Goal: Task Accomplishment & Management: Manage account settings

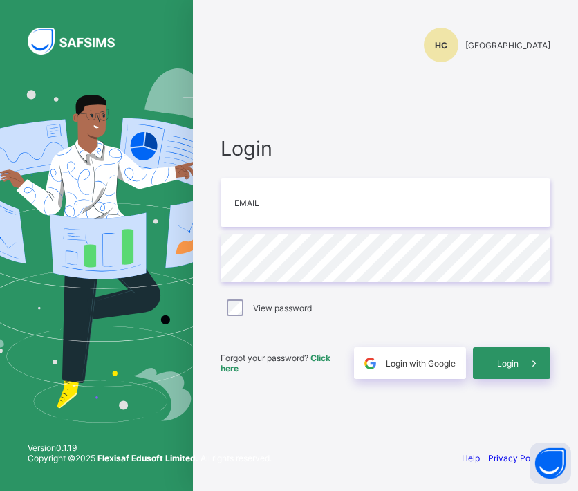
click at [512, 124] on div "Login Email Password View password Forgot your password? Click here Login with …" at bounding box center [385, 257] width 357 height 363
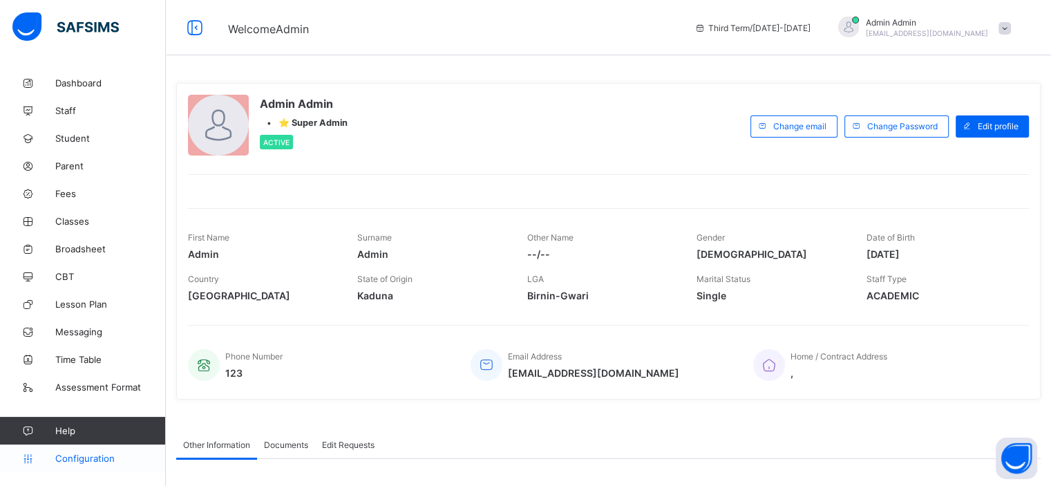
click at [94, 466] on link "Configuration" at bounding box center [82, 458] width 165 height 28
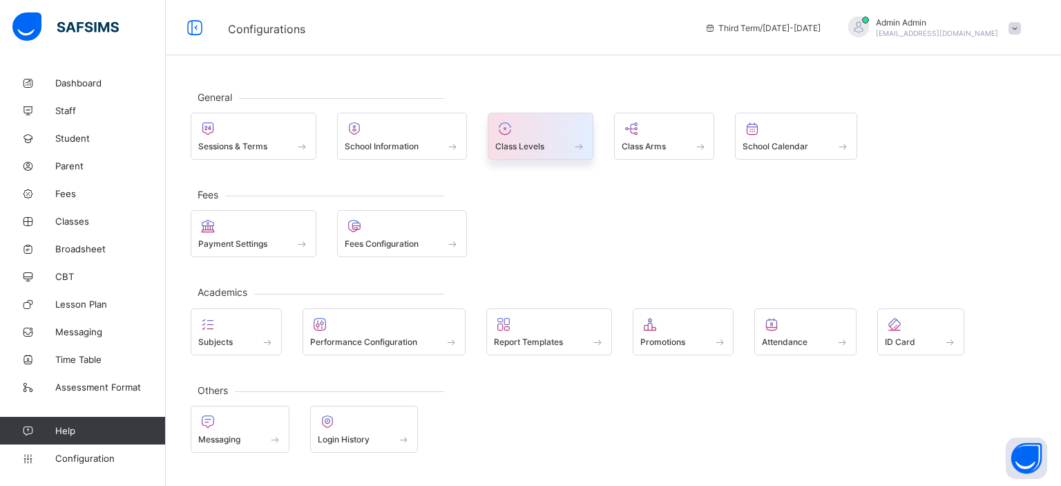
click at [551, 135] on div at bounding box center [540, 128] width 91 height 17
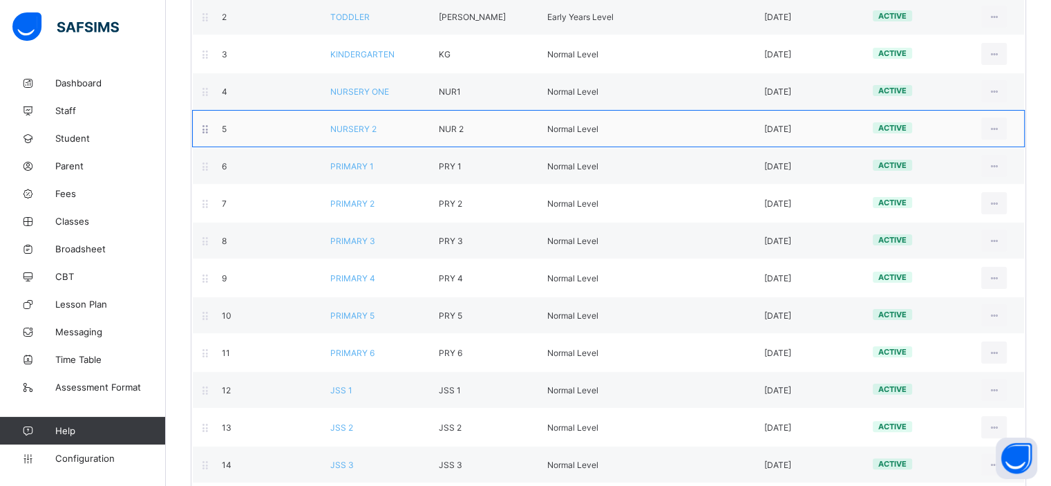
scroll to position [237, 0]
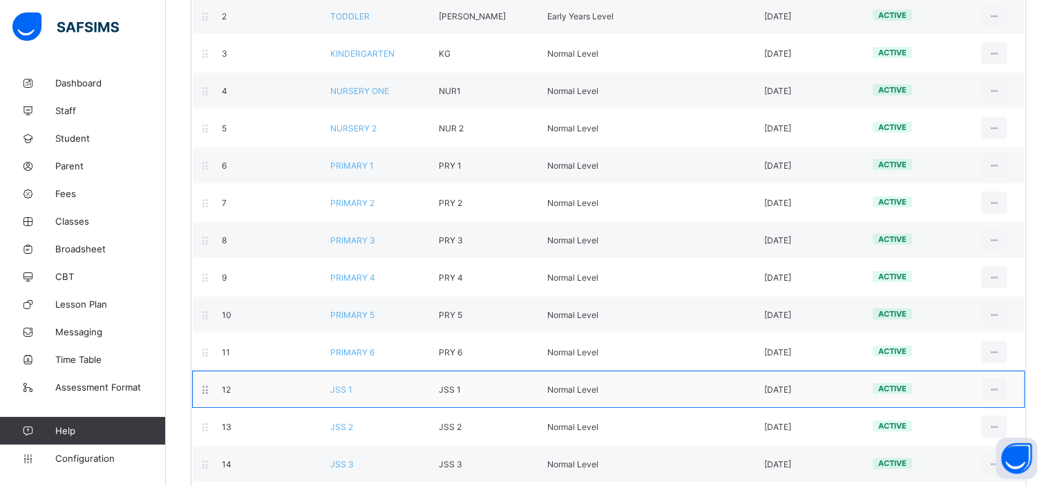
click at [338, 387] on span "JSS 1" at bounding box center [341, 389] width 22 height 10
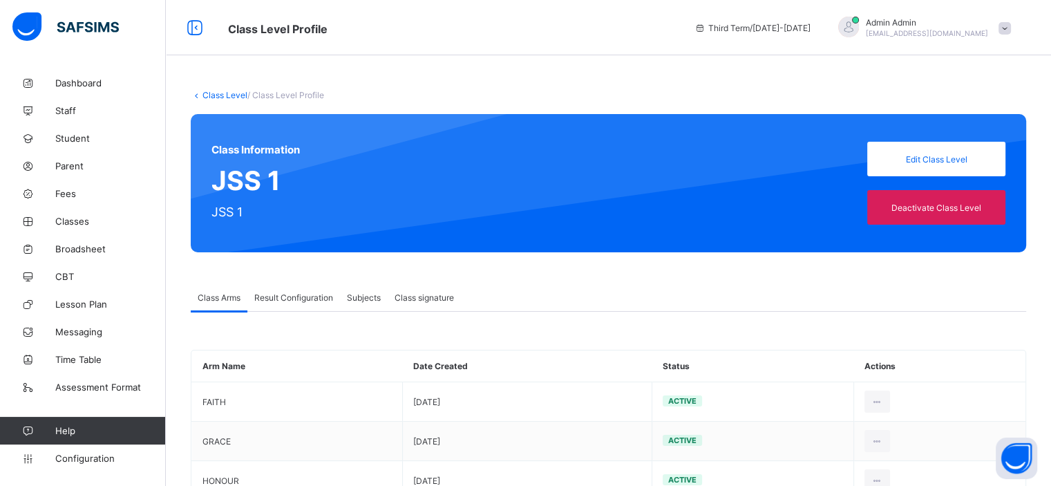
click at [328, 303] on div "Result Configuration" at bounding box center [293, 297] width 93 height 28
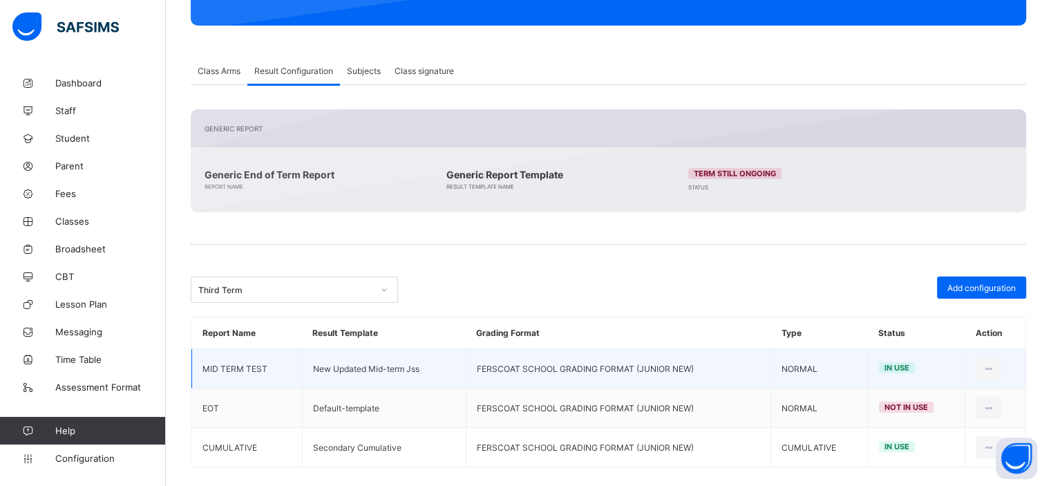
scroll to position [232, 0]
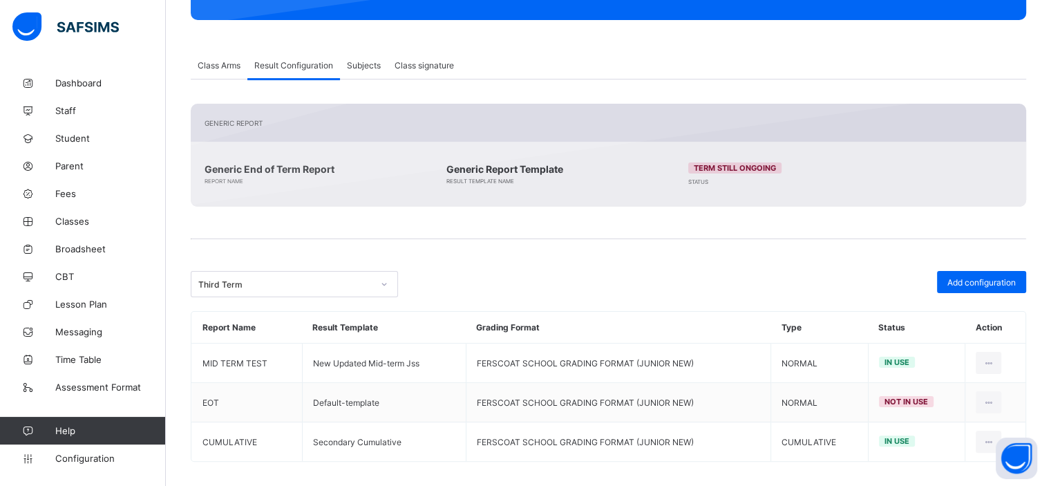
click at [561, 255] on span at bounding box center [608, 257] width 835 height 28
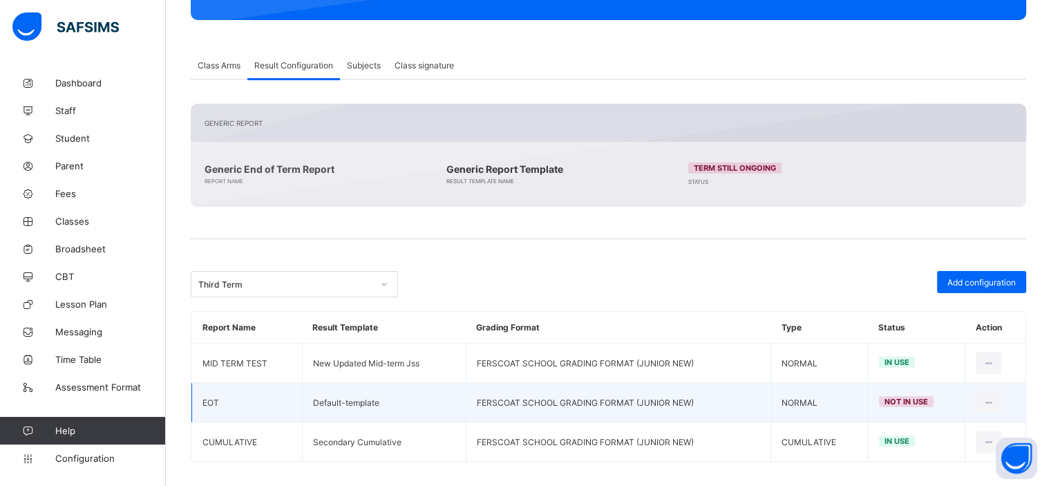
scroll to position [242, 0]
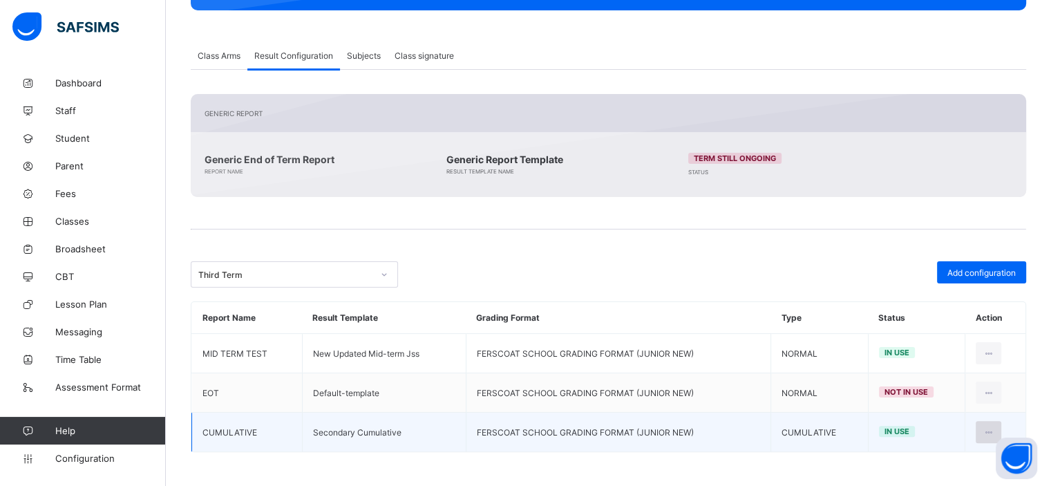
click at [994, 428] on icon at bounding box center [989, 432] width 12 height 10
click at [928, 464] on div "Edit Configuration" at bounding box center [955, 463] width 80 height 14
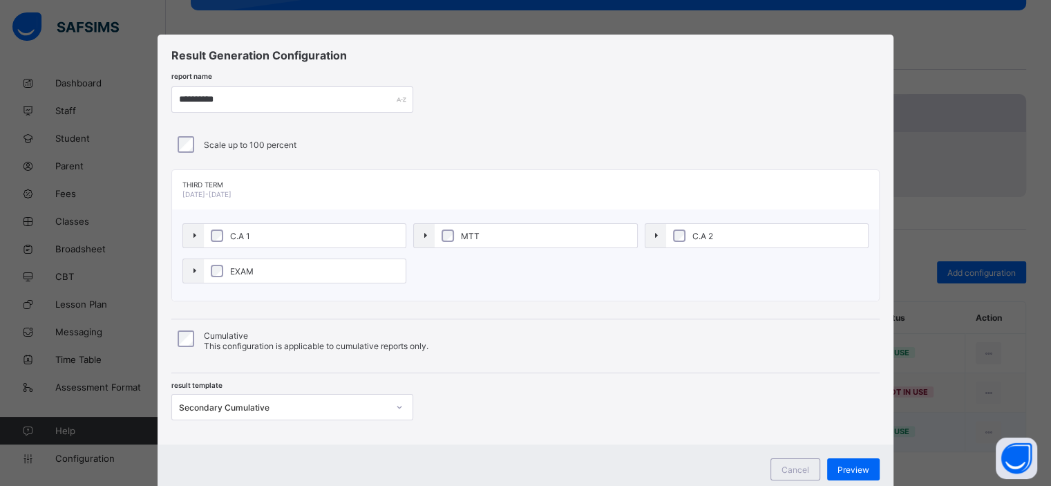
type input "**********"
click at [788, 465] on span "Cancel" at bounding box center [795, 469] width 28 height 10
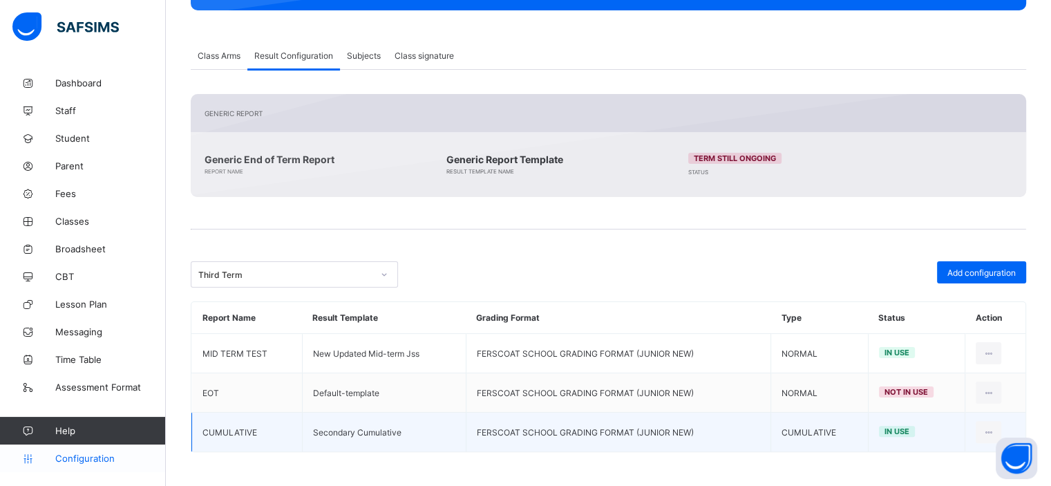
click at [70, 462] on span "Configuration" at bounding box center [110, 458] width 110 height 11
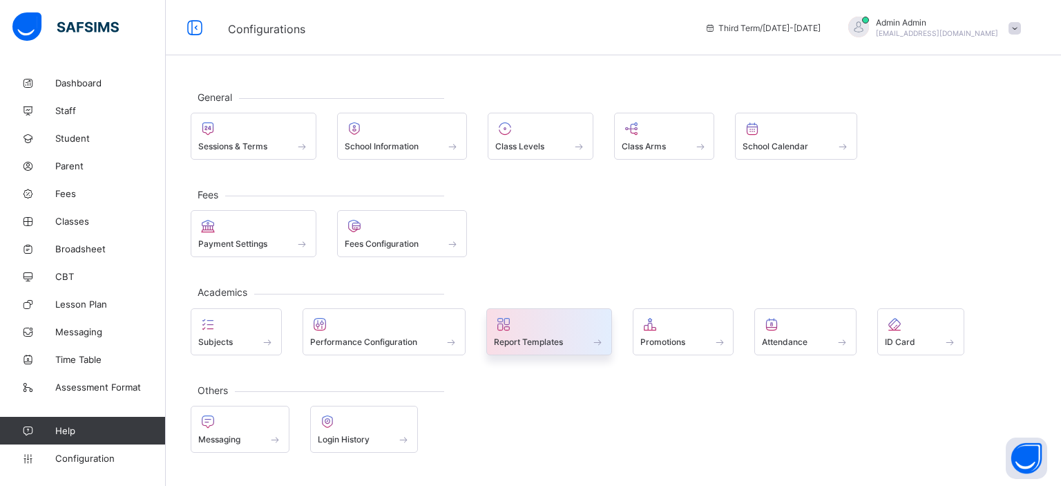
click at [543, 332] on span at bounding box center [549, 333] width 111 height 3
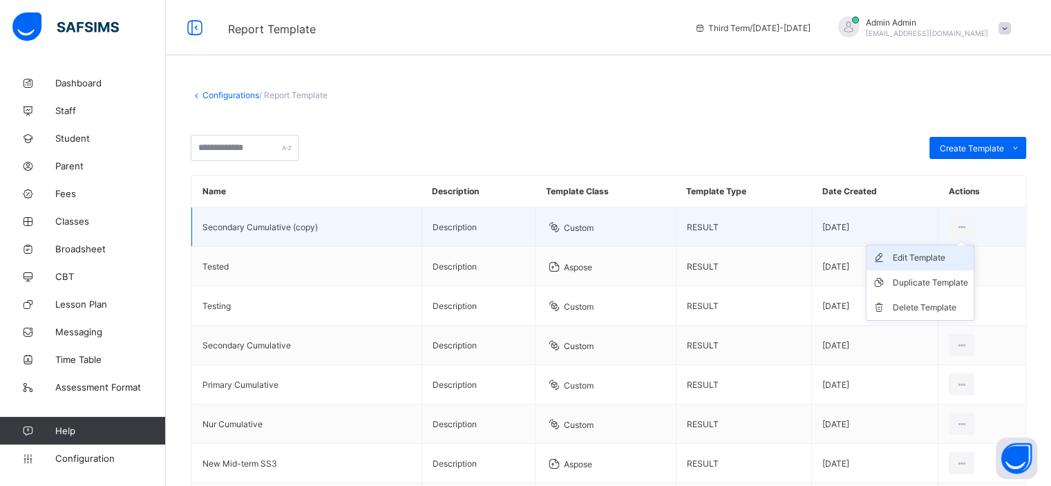
click at [924, 258] on div "Edit Template" at bounding box center [930, 258] width 75 height 14
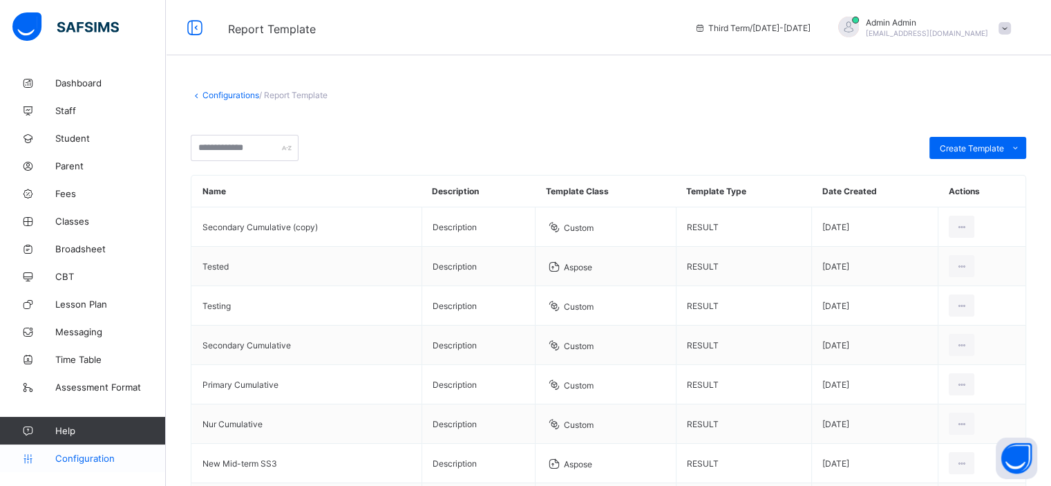
click at [95, 453] on span "Configuration" at bounding box center [110, 458] width 110 height 11
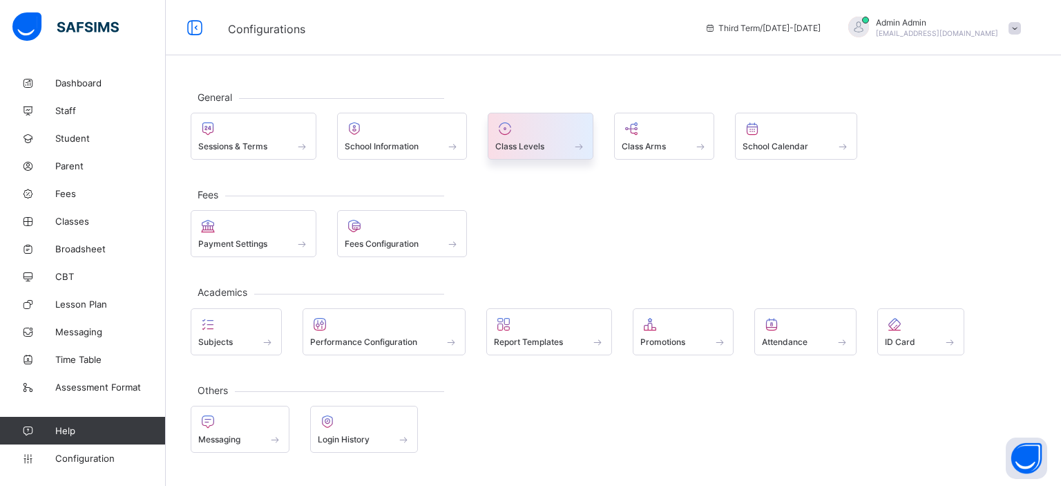
click at [548, 147] on div "Class Levels" at bounding box center [540, 146] width 91 height 12
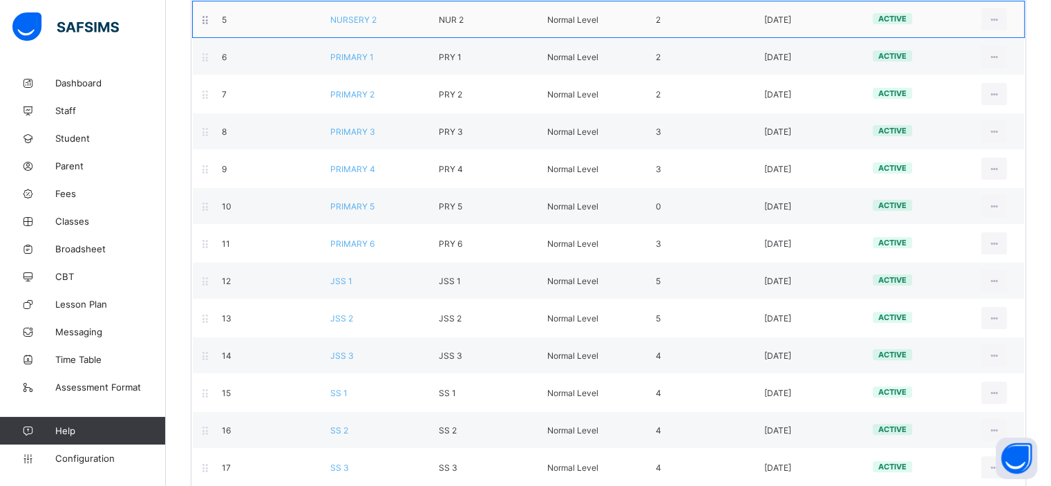
scroll to position [351, 0]
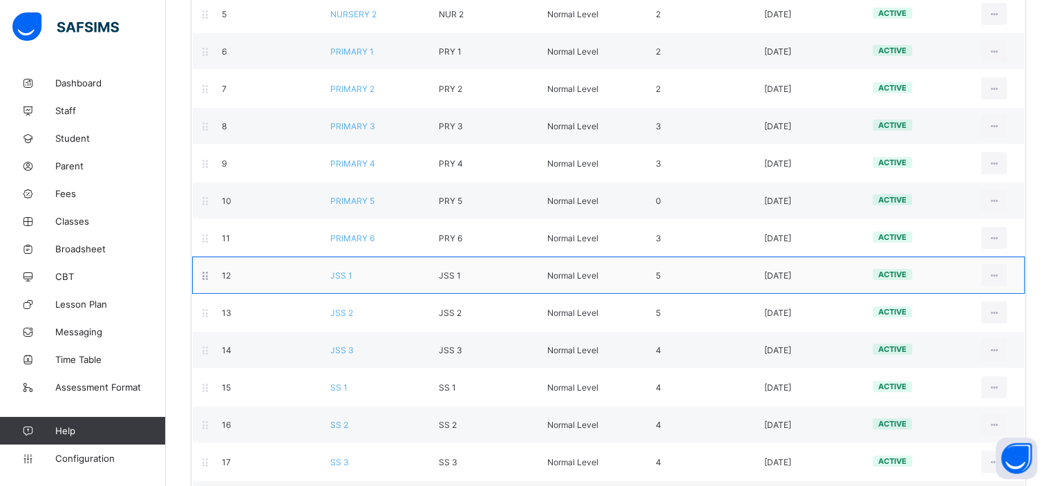
click at [346, 272] on span "JSS 1" at bounding box center [341, 275] width 22 height 10
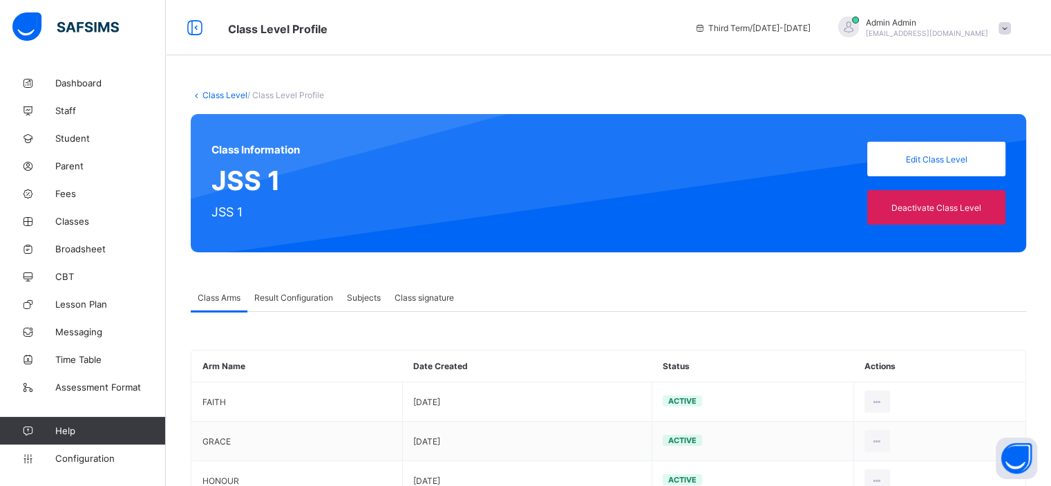
click at [292, 301] on span "Result Configuration" at bounding box center [293, 297] width 79 height 10
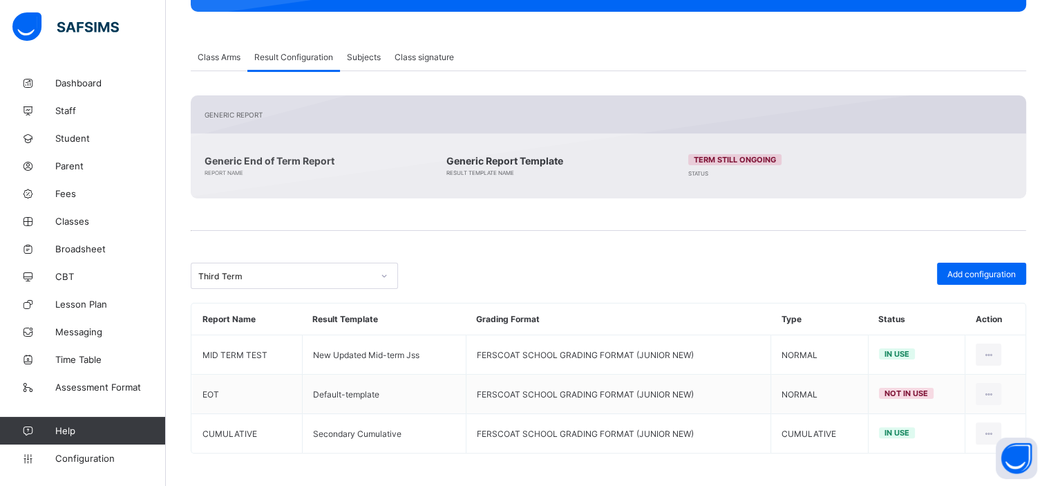
scroll to position [242, 0]
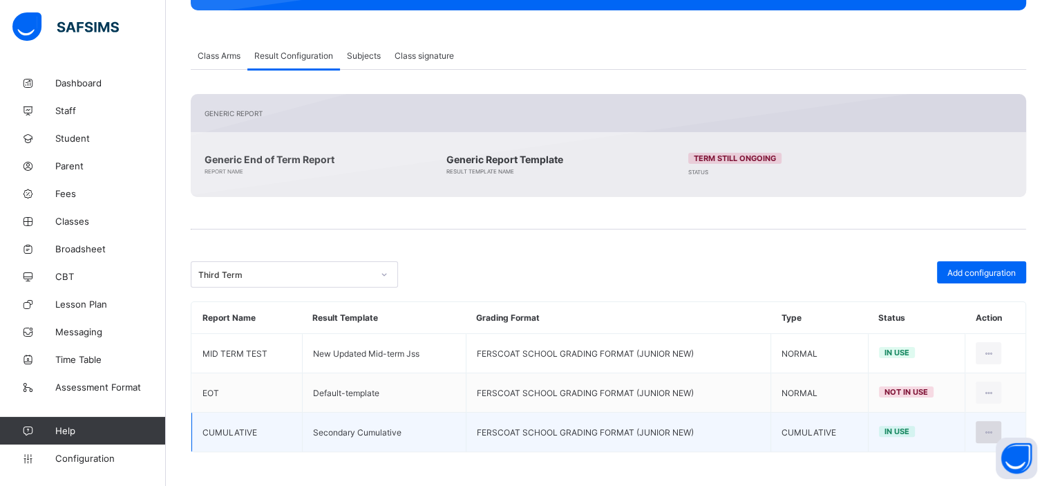
click at [994, 428] on icon at bounding box center [989, 432] width 12 height 10
click at [942, 466] on div "Edit Configuration" at bounding box center [955, 463] width 80 height 14
type input "**********"
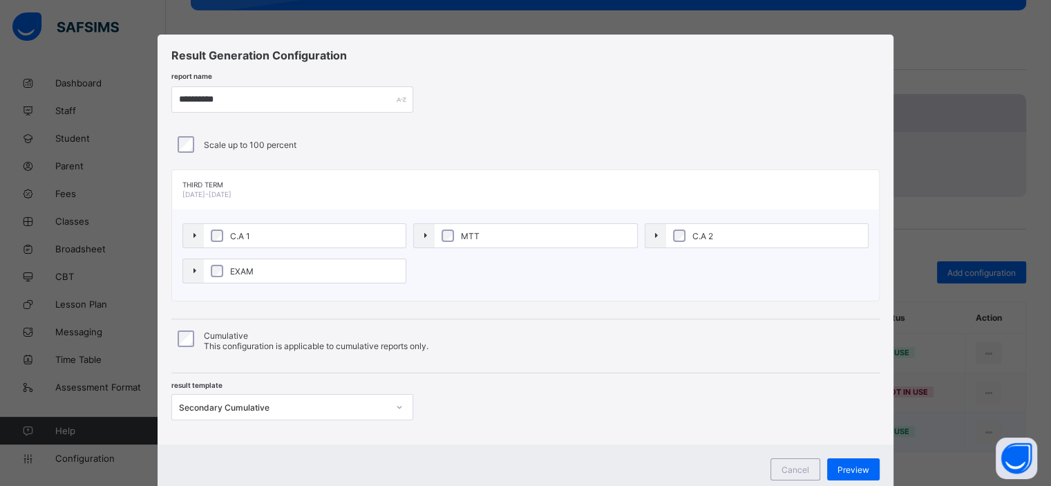
scroll to position [146, 0]
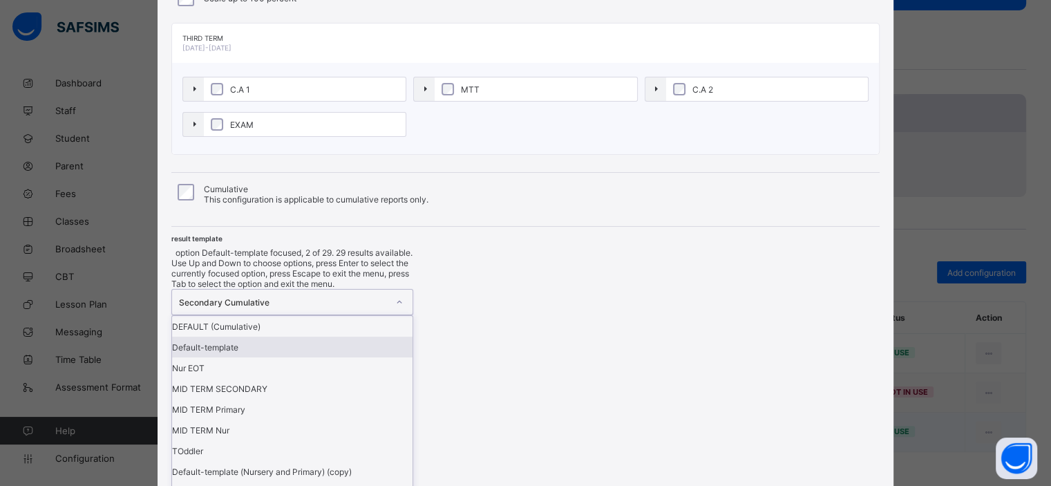
scroll to position [417, 0]
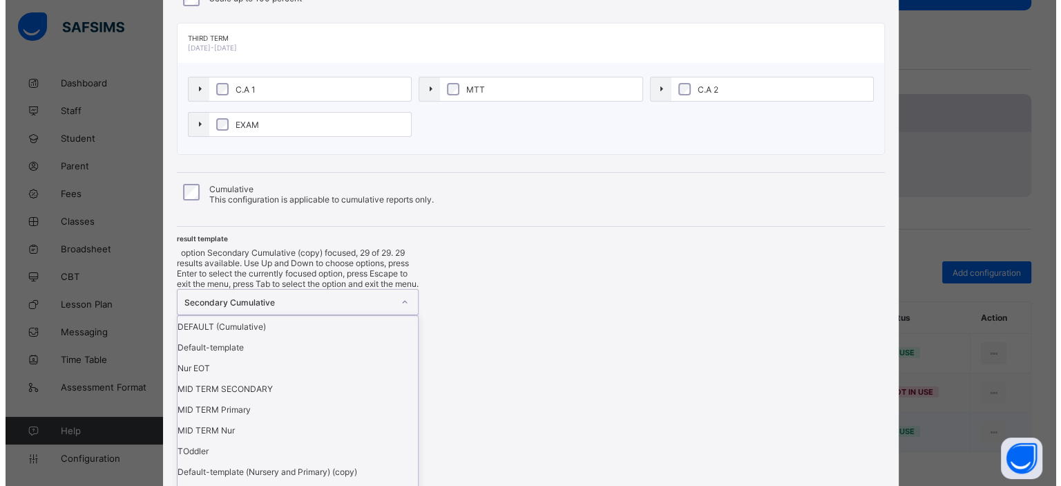
scroll to position [41, 0]
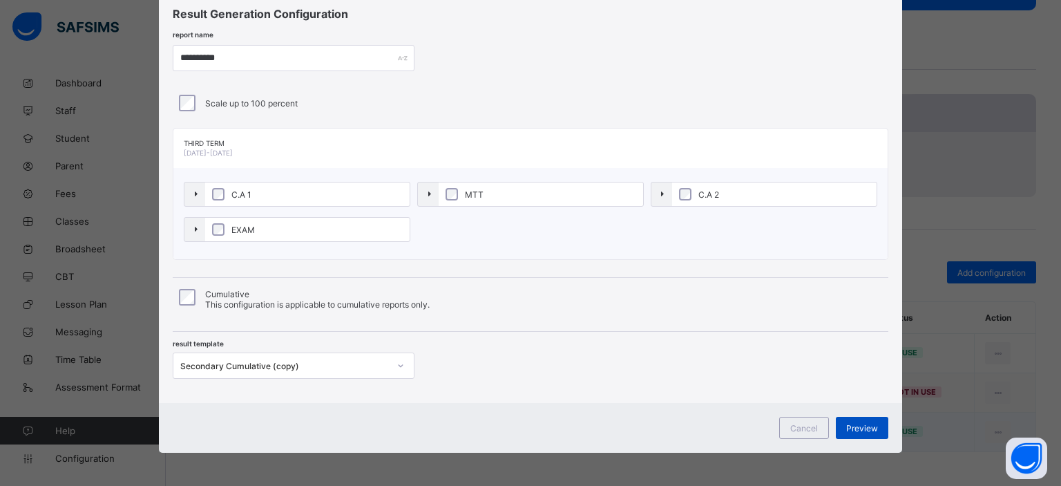
click at [848, 419] on div "Preview" at bounding box center [862, 428] width 53 height 22
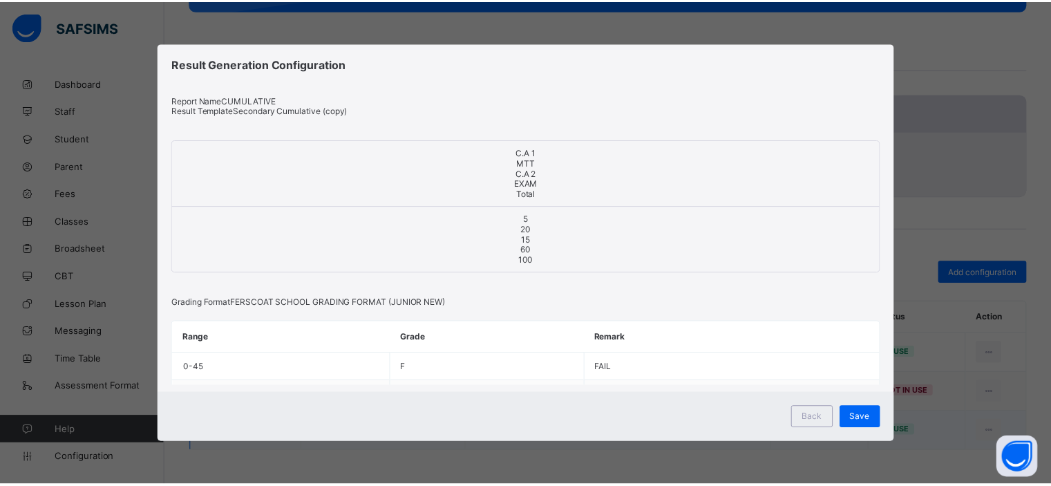
scroll to position [0, 0]
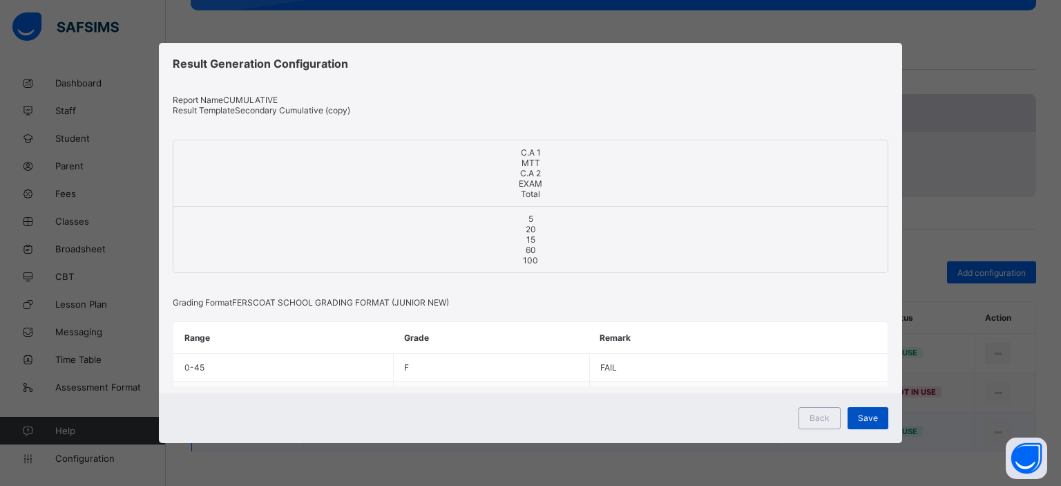
click at [869, 412] on span "Save" at bounding box center [868, 417] width 20 height 10
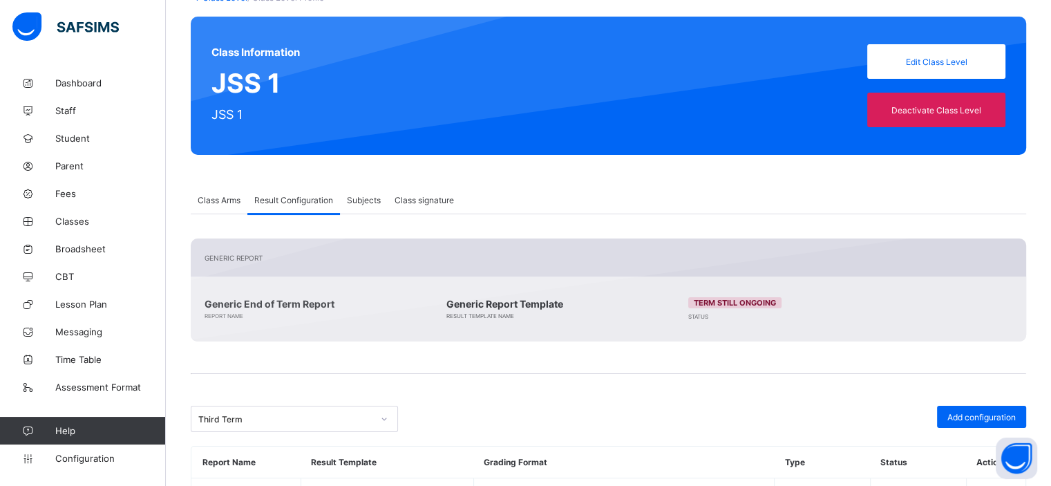
scroll to position [95, 0]
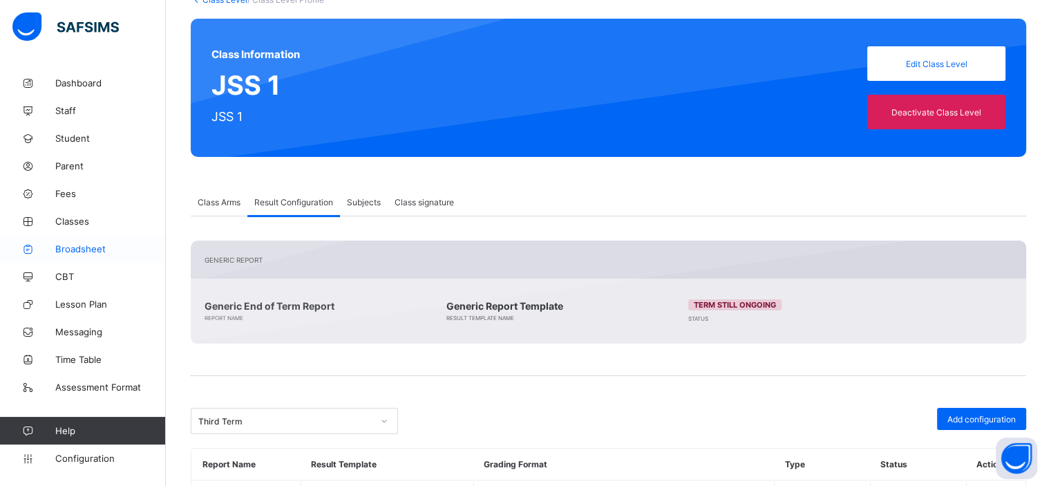
click at [99, 249] on span "Broadsheet" at bounding box center [110, 248] width 111 height 11
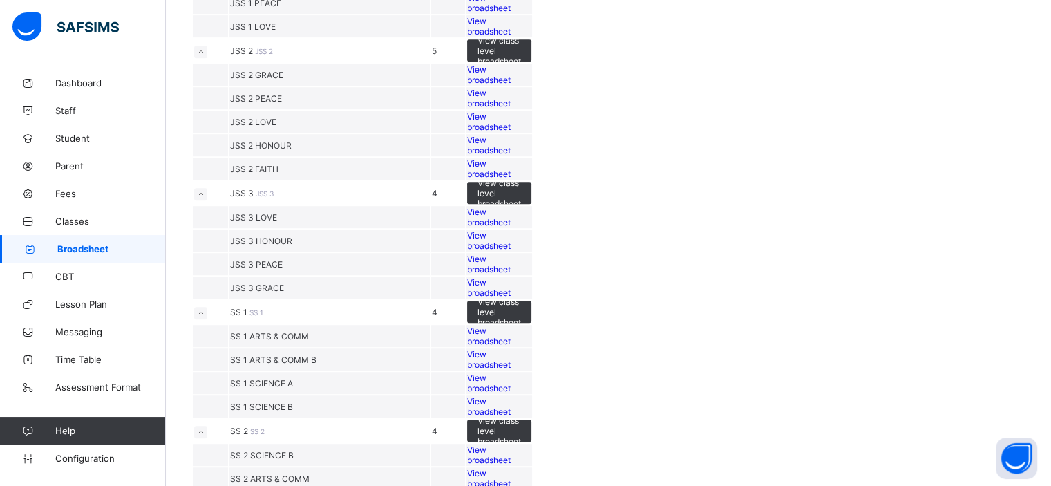
scroll to position [997, 0]
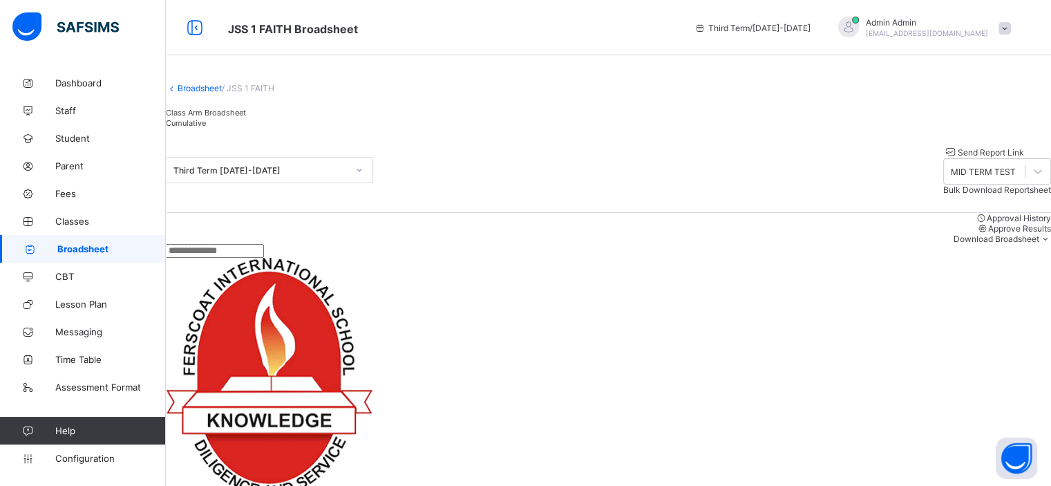
click at [206, 128] on span "Cumulative" at bounding box center [186, 123] width 40 height 10
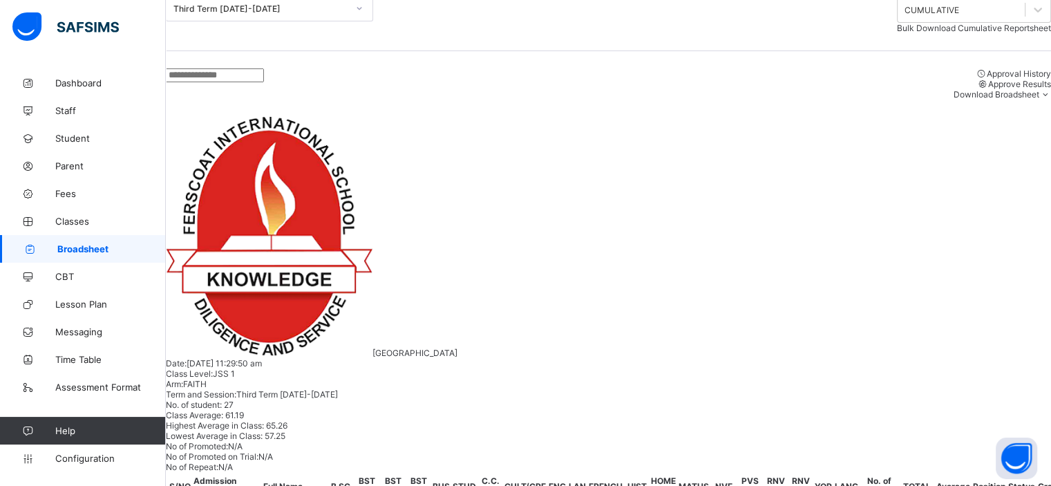
scroll to position [162, 0]
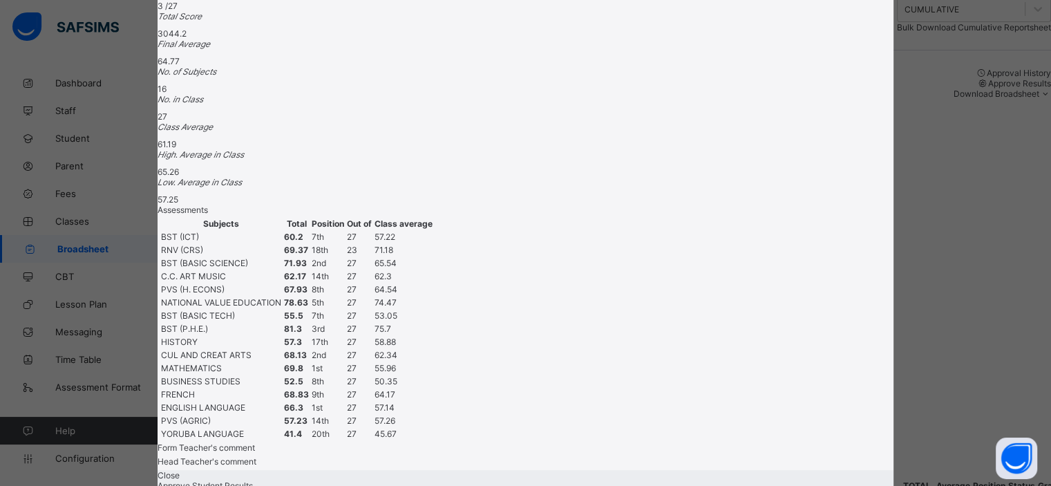
scroll to position [0, 0]
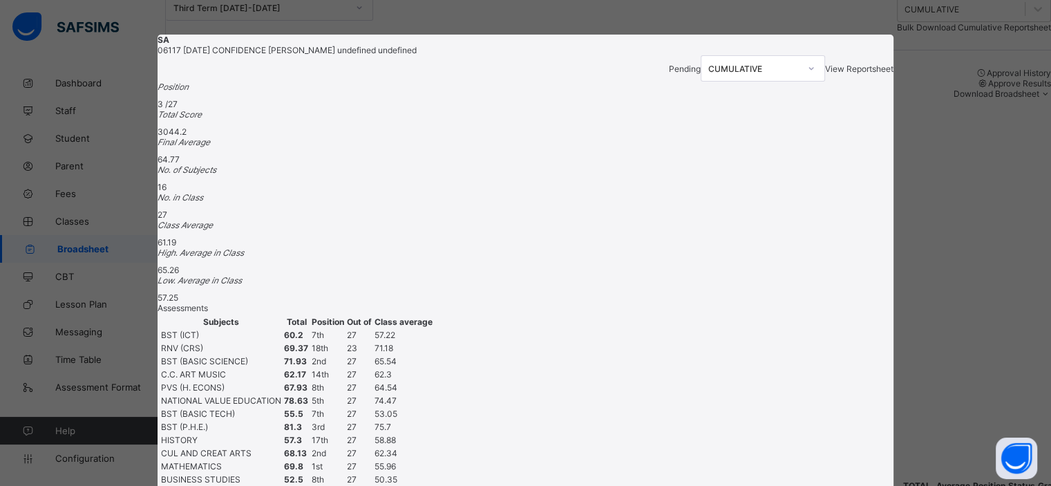
click at [825, 73] on span "View Reportsheet" at bounding box center [859, 69] width 68 height 10
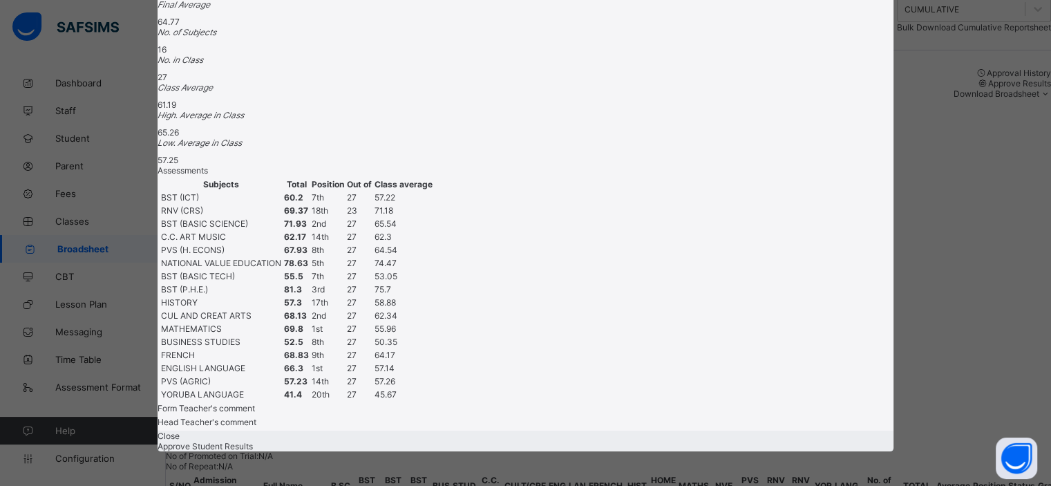
scroll to position [481, 0]
click at [180, 430] on span "Close" at bounding box center [169, 435] width 22 height 10
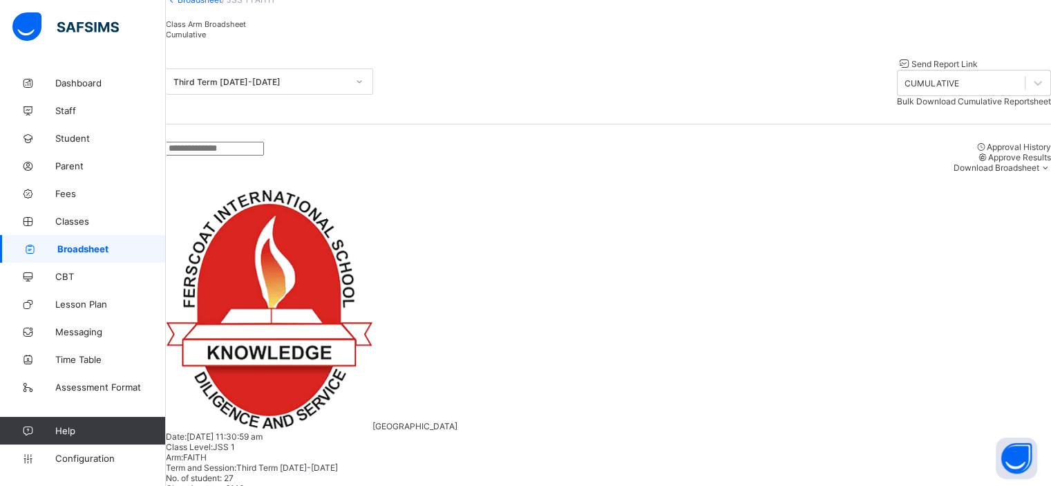
scroll to position [0, 0]
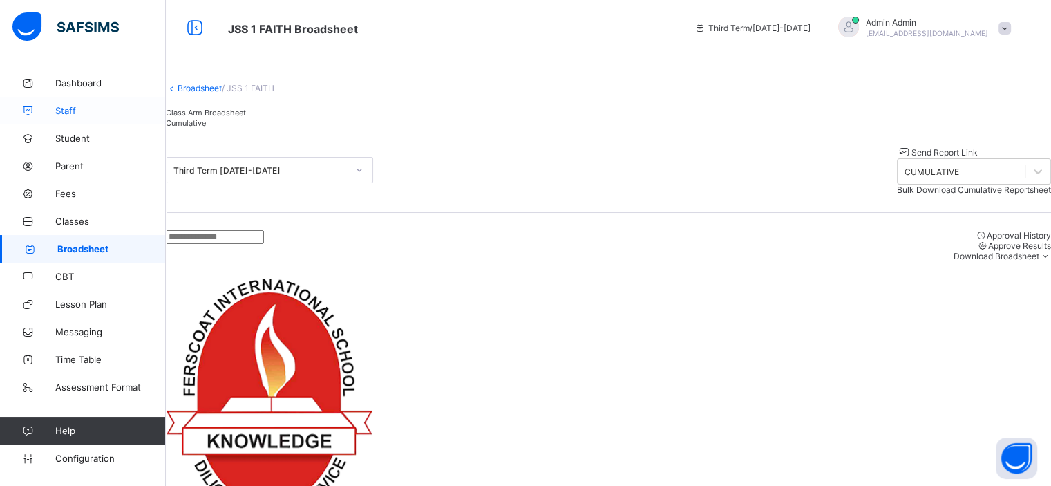
click at [67, 111] on span "Staff" at bounding box center [110, 110] width 111 height 11
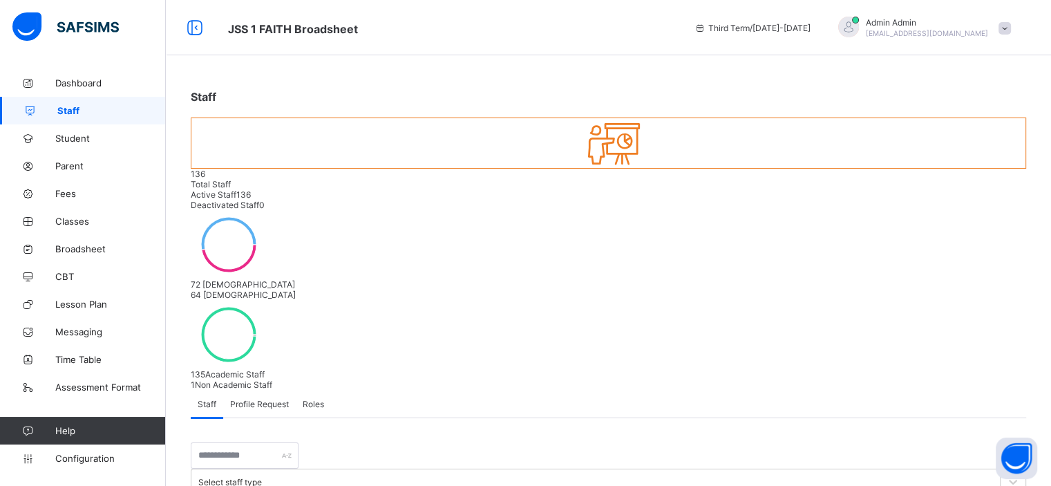
click at [1011, 26] on span at bounding box center [1004, 28] width 12 height 12
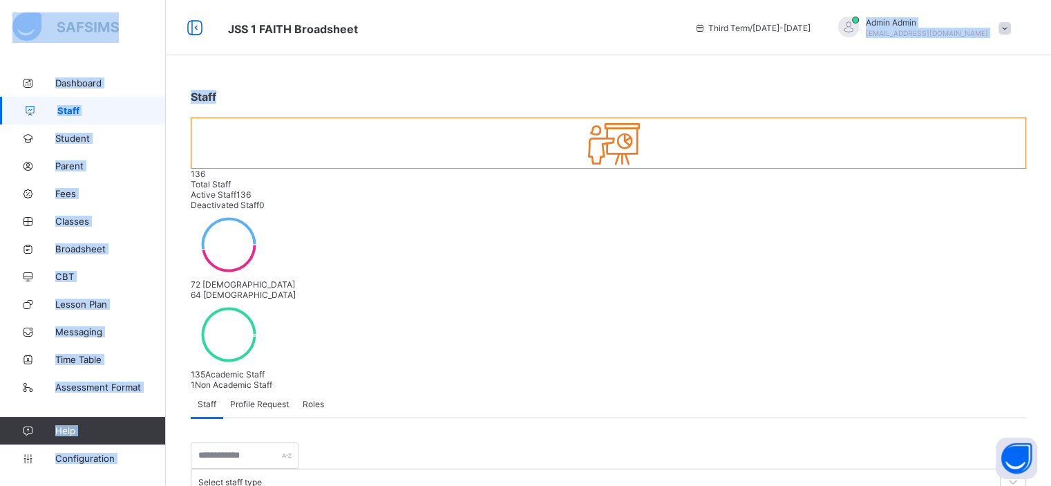
drag, startPoint x: 884, startPoint y: 64, endPoint x: 891, endPoint y: 32, distance: 32.5
click at [866, 32] on div at bounding box center [848, 28] width 35 height 23
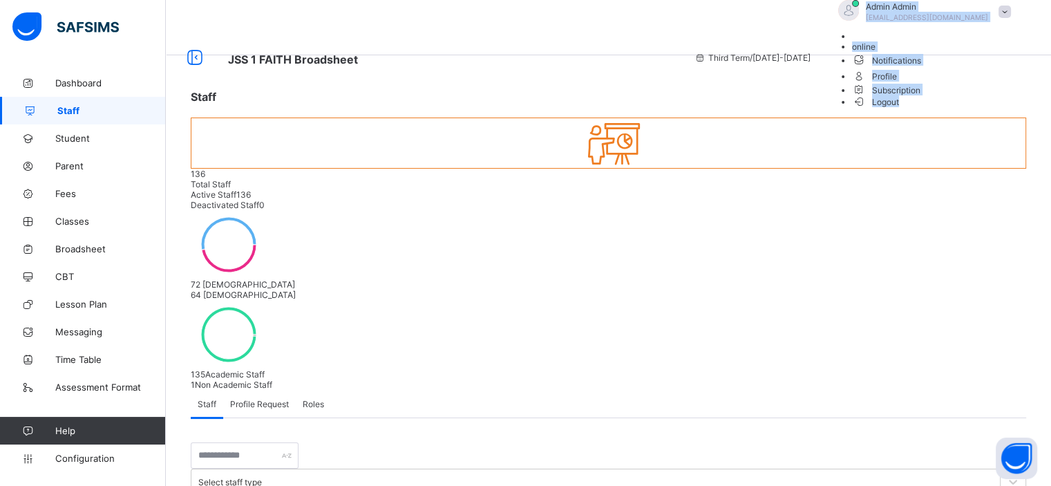
drag, startPoint x: 891, startPoint y: 32, endPoint x: 980, endPoint y: 39, distance: 88.7
click at [980, 39] on div "Admin Admin nelu.akejellu+307@flexisaf.com online Notifications Profile Subscri…" at bounding box center [920, 57] width 193 height 115
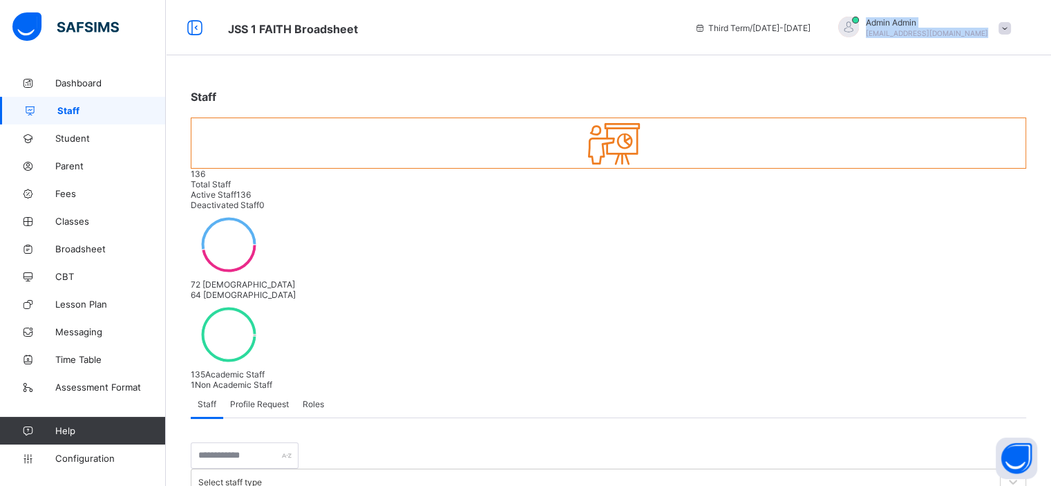
copy div "Admin Admin nelu.akejellu+307@flexisaf.com online Notifications Profile Subscri…"
click at [984, 43] on div "Third Term / 2024-2025 Admin Admin nelu.akejellu+307@flexisaf.com" at bounding box center [868, 27] width 363 height 55
click at [1011, 28] on span at bounding box center [1004, 28] width 12 height 12
click at [828, 95] on div "Staff" at bounding box center [608, 97] width 835 height 14
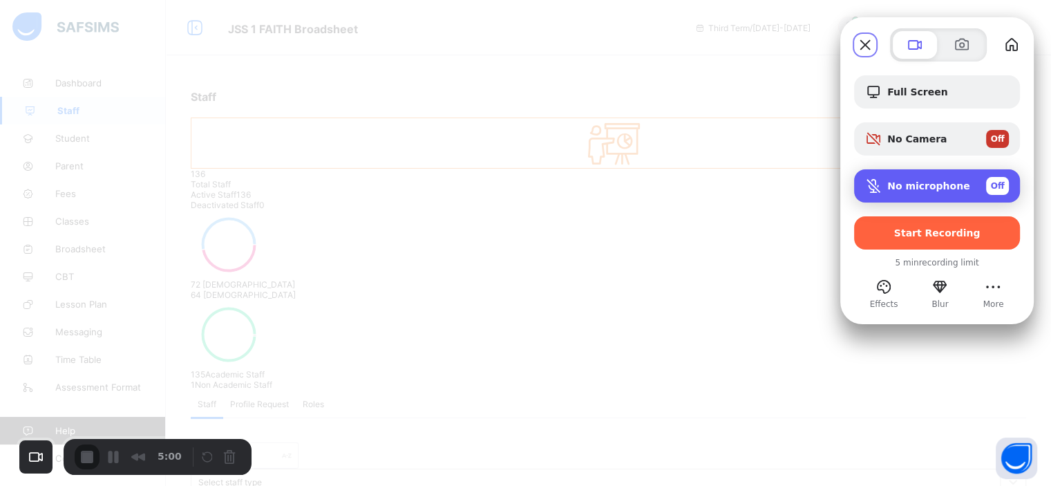
click at [919, 189] on span "No microphone" at bounding box center [928, 185] width 83 height 11
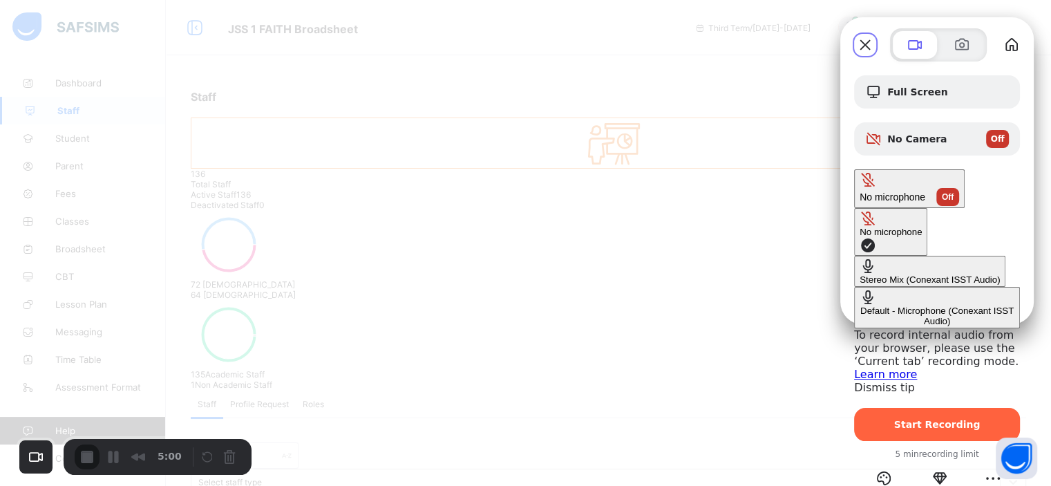
click at [860, 305] on div "Default - Microphone (Conexant ISST Audio)" at bounding box center [937, 315] width 155 height 21
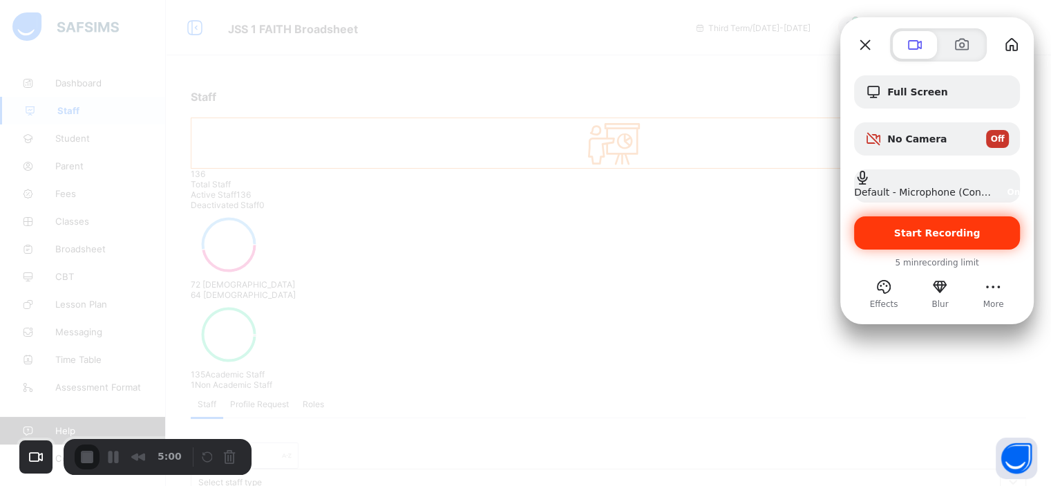
click at [904, 237] on span "Start Recording" at bounding box center [937, 232] width 86 height 11
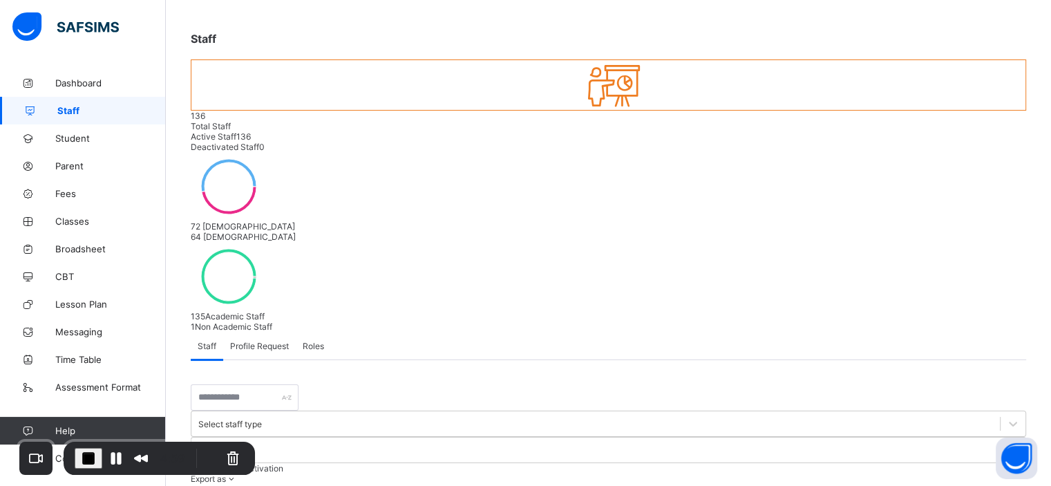
scroll to position [102, 0]
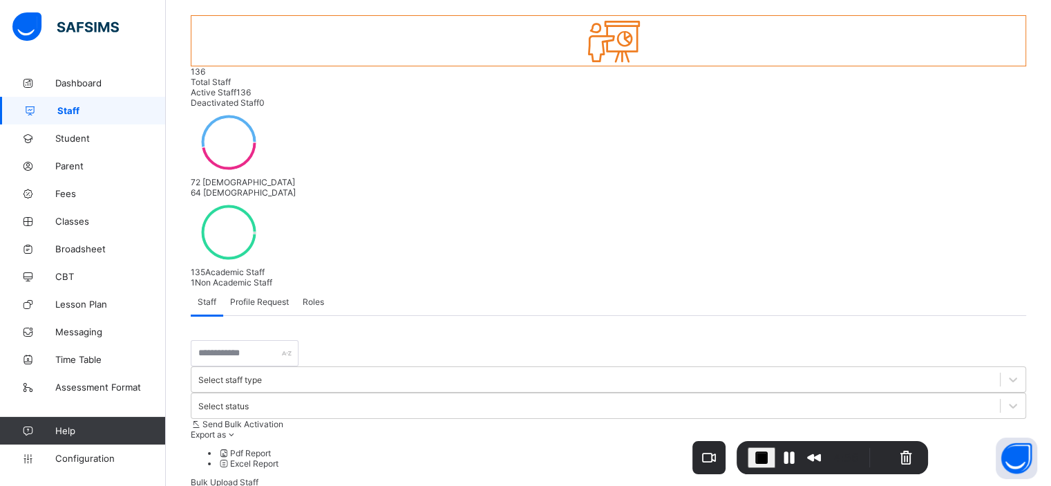
drag, startPoint x: 127, startPoint y: 441, endPoint x: 800, endPoint y: 440, distance: 673.0
click at [800, 441] on div "4:56" at bounding box center [832, 457] width 191 height 33
click at [93, 458] on span "Configuration" at bounding box center [110, 458] width 110 height 11
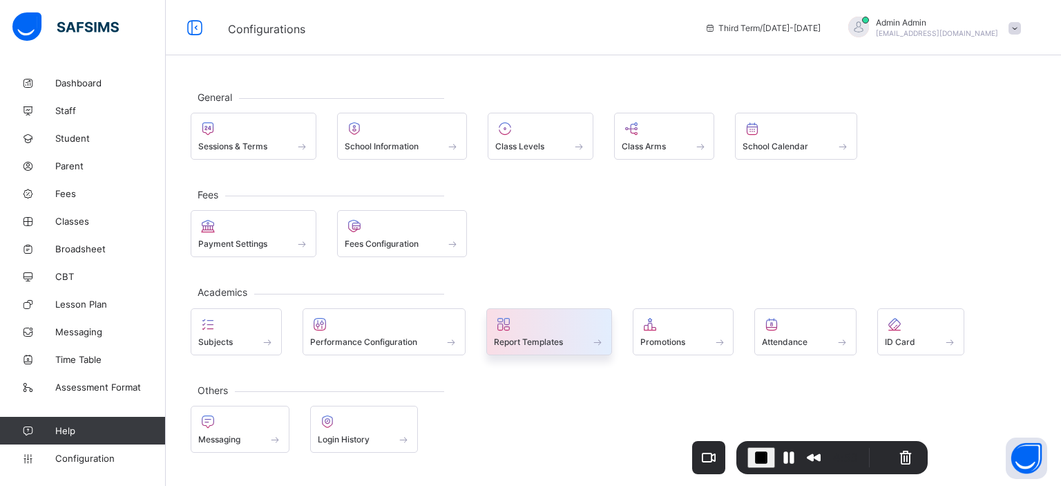
click at [553, 332] on span at bounding box center [549, 333] width 111 height 3
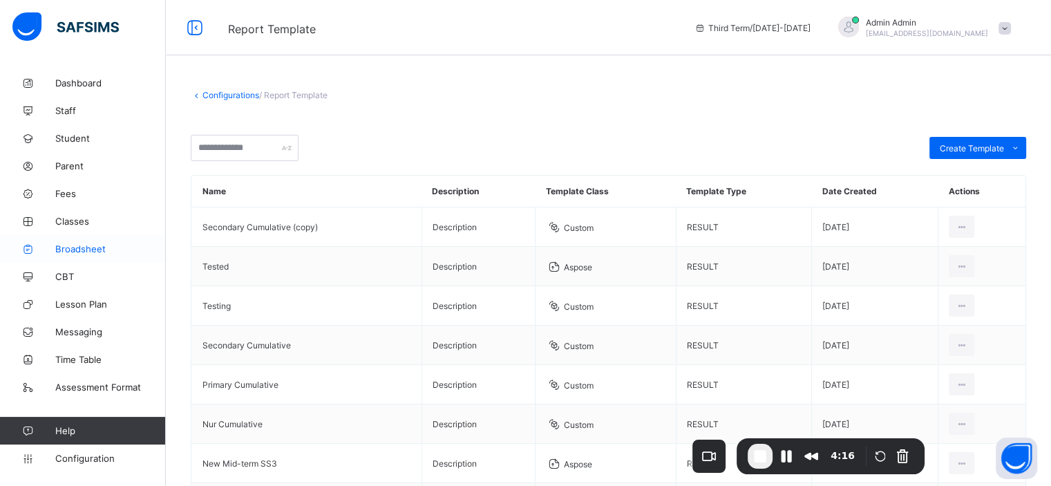
click at [74, 247] on span "Broadsheet" at bounding box center [110, 248] width 111 height 11
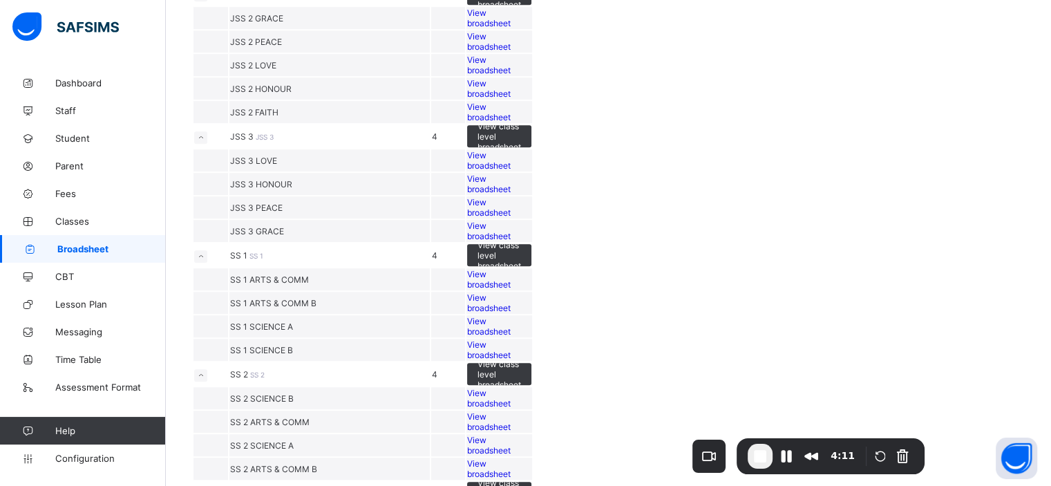
scroll to position [954, 0]
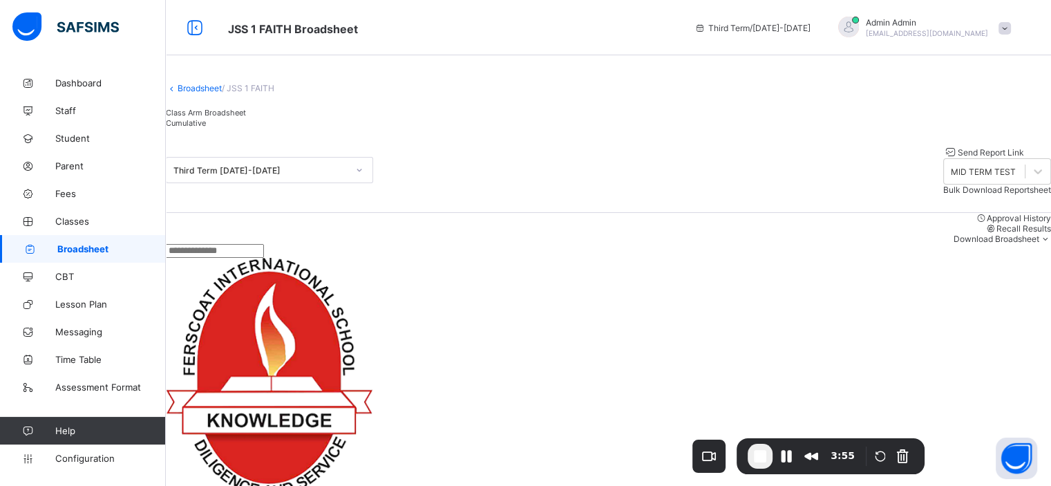
click at [323, 128] on div "Cumulative" at bounding box center [608, 122] width 885 height 10
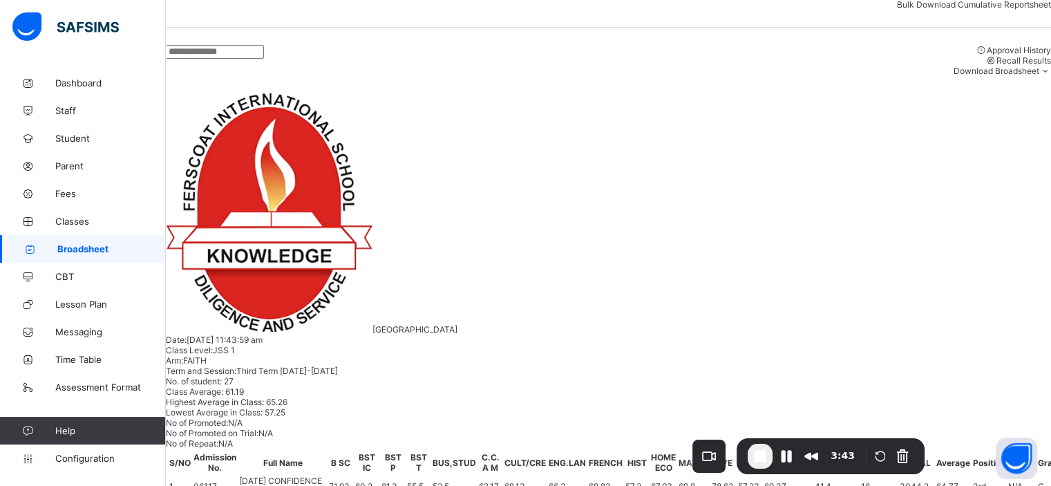
scroll to position [188, 0]
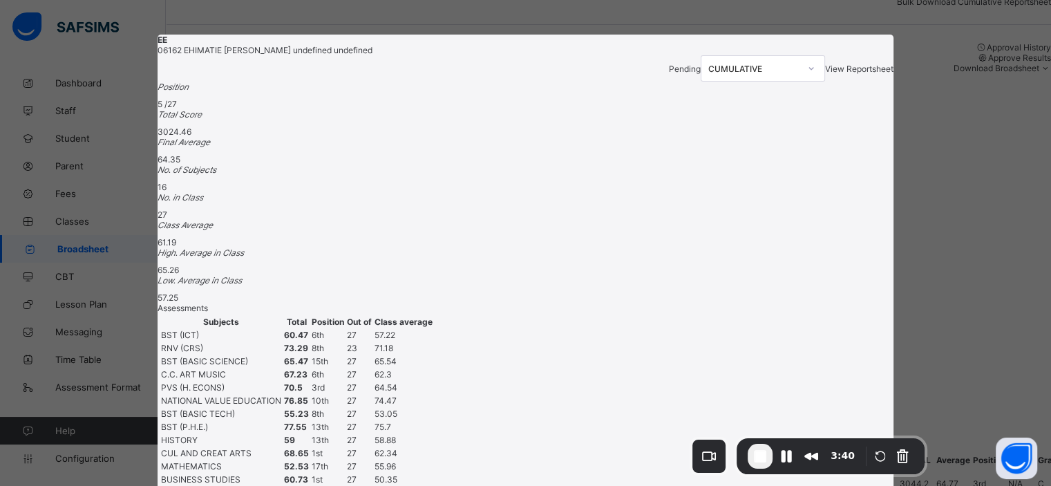
click at [825, 73] on span "View Reportsheet" at bounding box center [859, 69] width 68 height 10
click at [760, 457] on span "End Recording" at bounding box center [760, 456] width 17 height 17
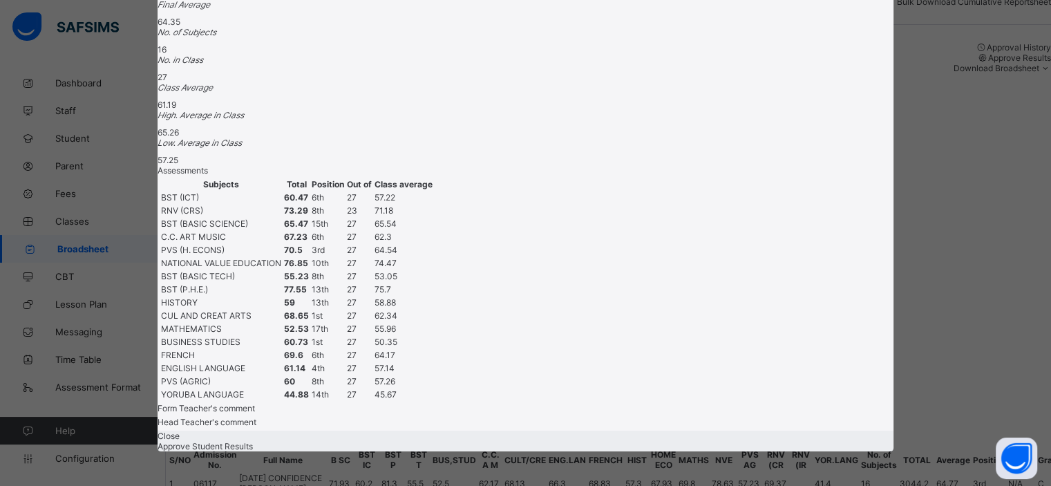
scroll to position [481, 0]
click at [180, 430] on span "Close" at bounding box center [169, 435] width 22 height 10
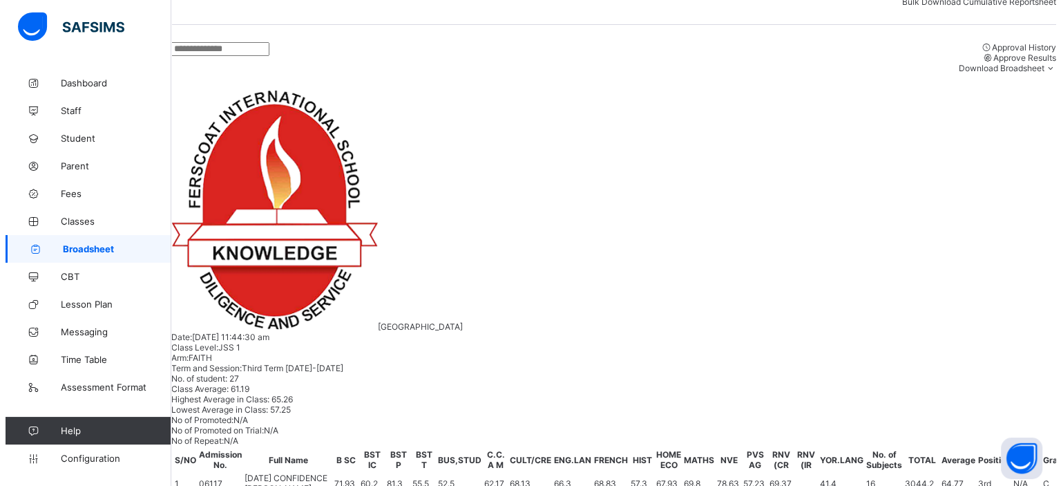
scroll to position [0, 0]
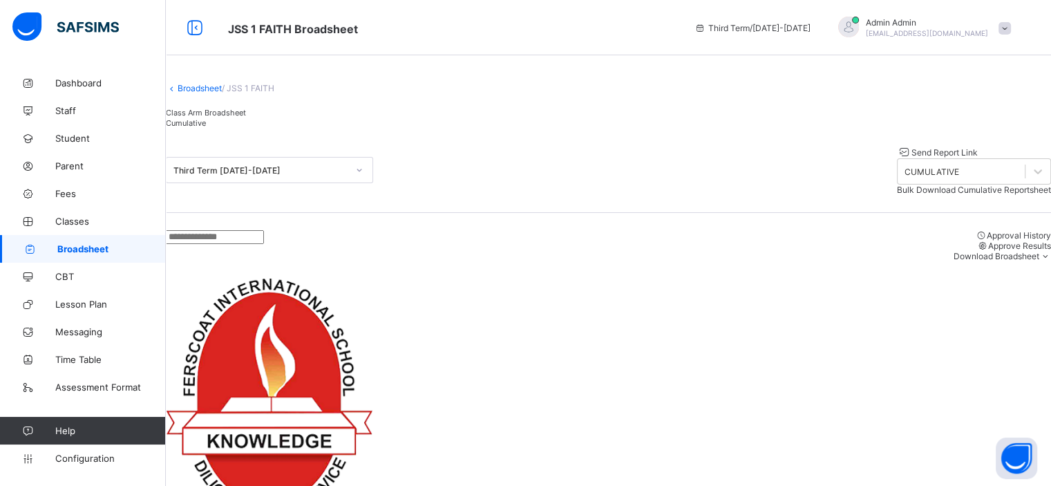
click at [1011, 27] on span at bounding box center [1004, 28] width 12 height 12
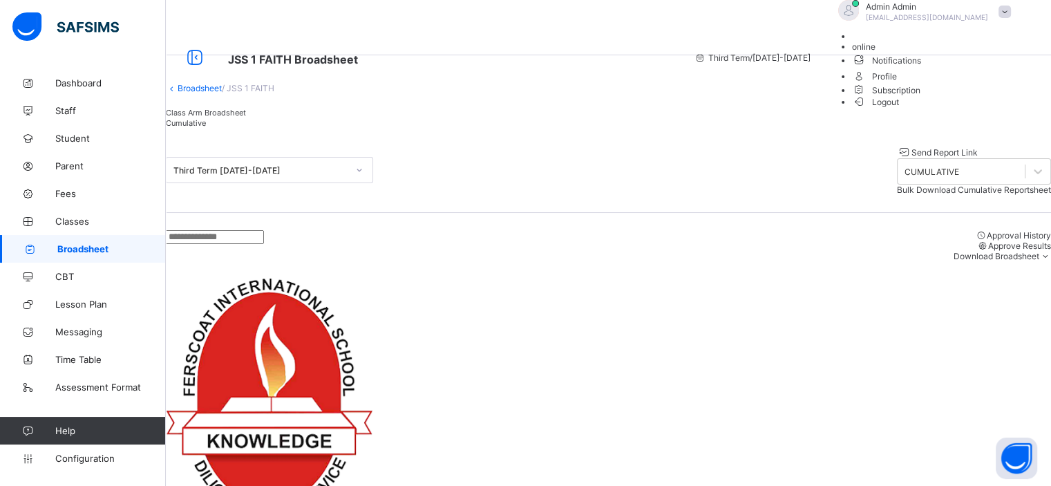
click at [900, 109] on span "Logout" at bounding box center [876, 102] width 48 height 15
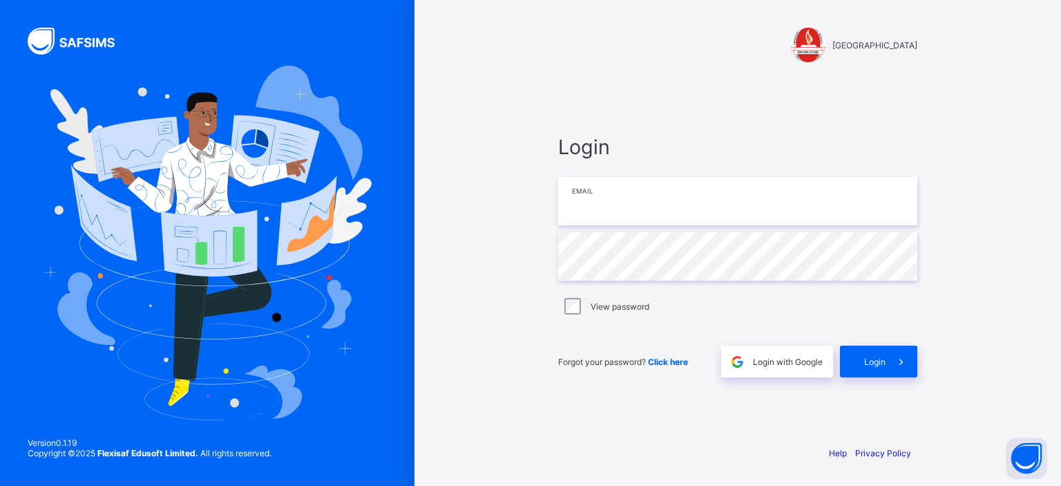
type input "**********"
click at [745, 205] on input "**********" at bounding box center [737, 201] width 359 height 48
drag, startPoint x: 745, startPoint y: 205, endPoint x: 562, endPoint y: 203, distance: 183.1
click at [562, 203] on input "**********" at bounding box center [737, 201] width 359 height 48
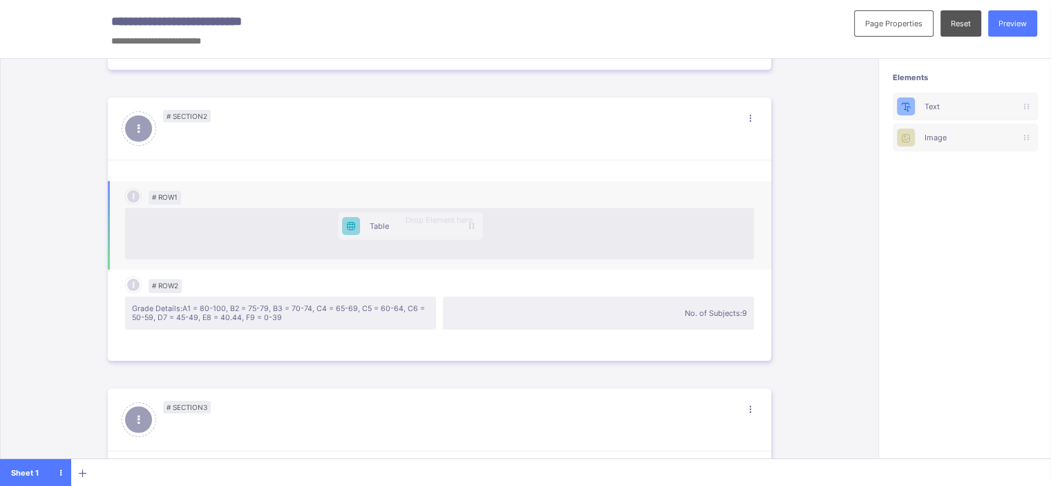
drag, startPoint x: 971, startPoint y: 166, endPoint x: 384, endPoint y: 223, distance: 589.4
click at [384, 223] on div "**********" at bounding box center [525, 248] width 1051 height 496
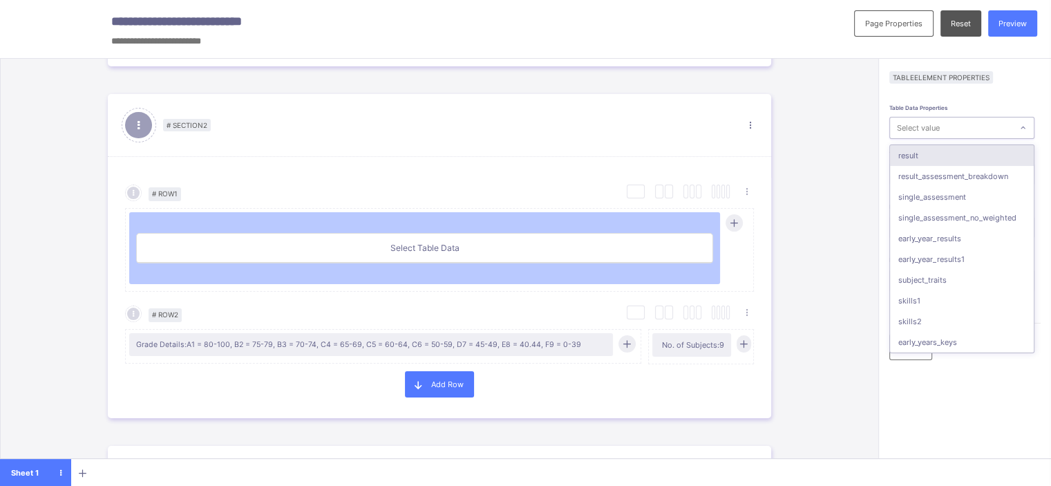
click at [965, 121] on div "Select value" at bounding box center [951, 128] width 122 height 18
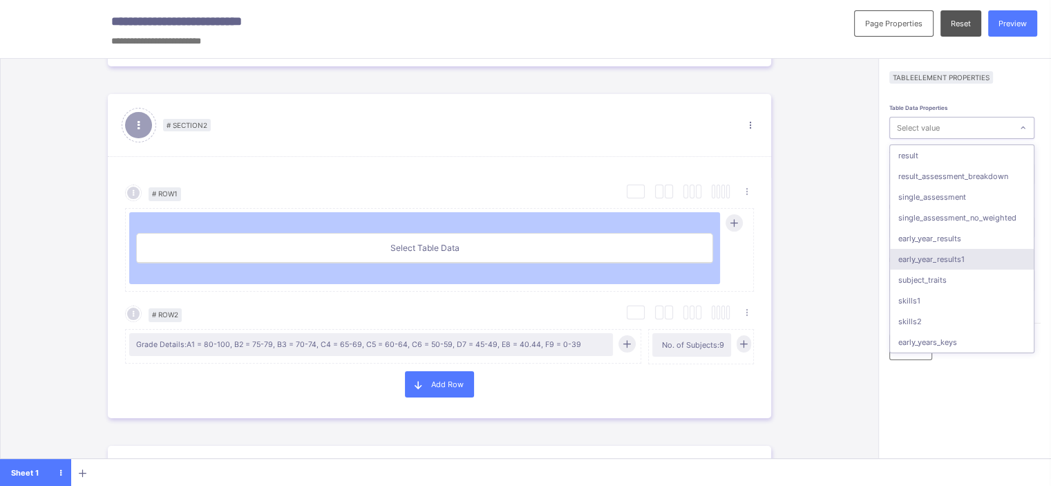
scroll to position [111, 0]
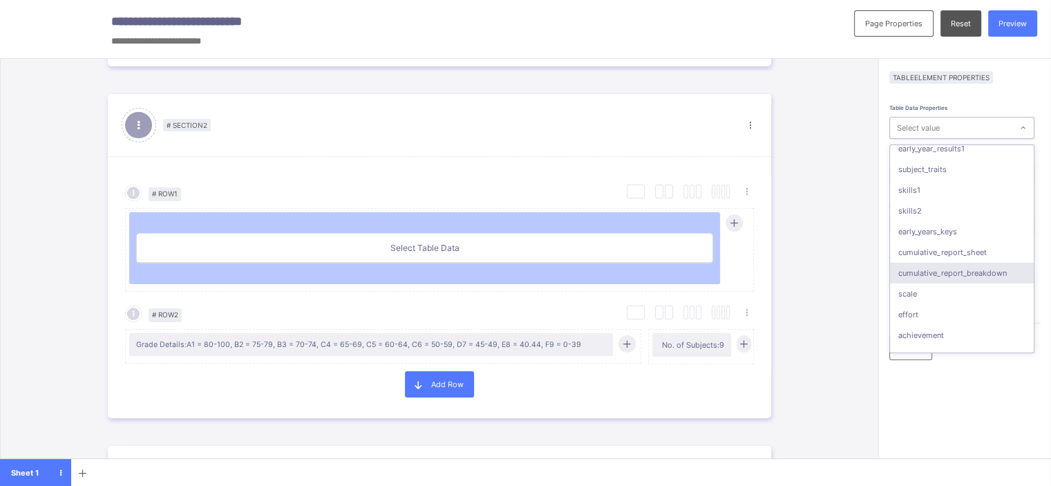
click at [970, 265] on div "cumulative_report_breakdown" at bounding box center [962, 273] width 144 height 21
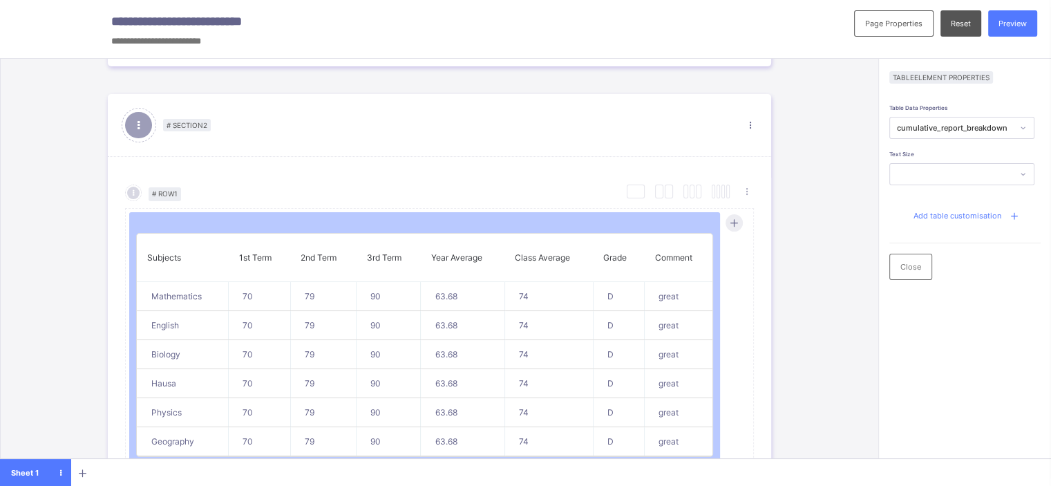
click at [965, 215] on span "Add table customisation" at bounding box center [957, 216] width 88 height 10
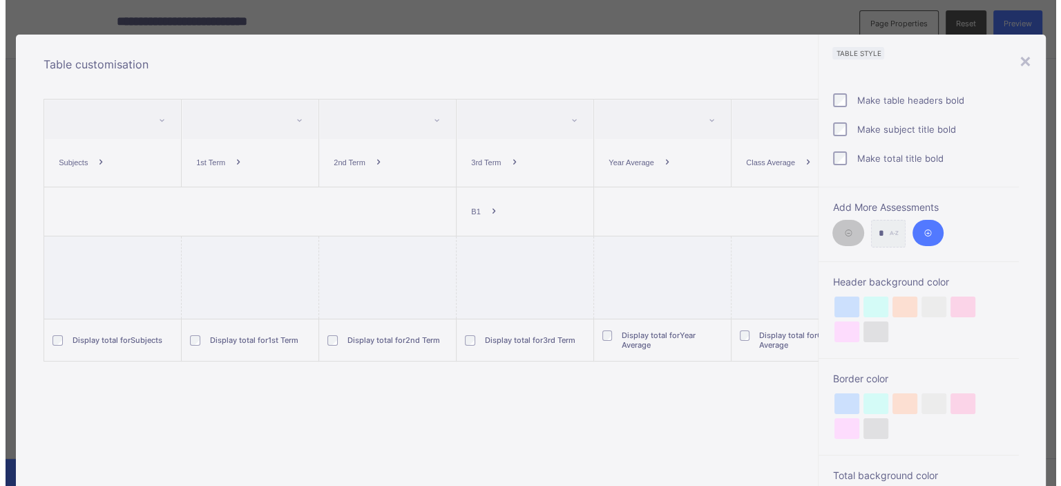
scroll to position [0, 0]
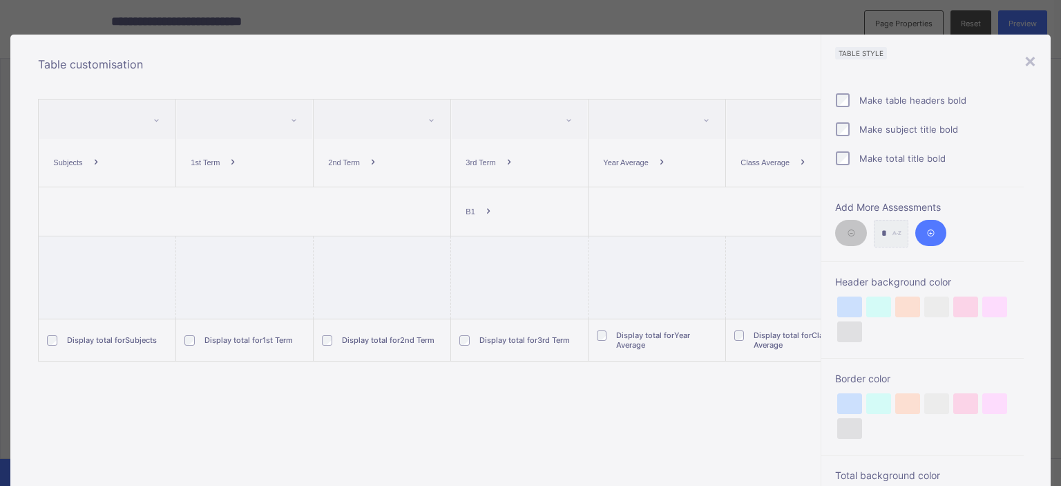
click at [486, 209] on icon at bounding box center [488, 212] width 12 height 10
click at [227, 160] on icon at bounding box center [233, 163] width 12 height 10
click at [280, 200] on th at bounding box center [245, 211] width 412 height 49
click at [484, 211] on icon at bounding box center [488, 212] width 12 height 10
click at [489, 241] on li "Add Breakdown" at bounding box center [500, 242] width 82 height 21
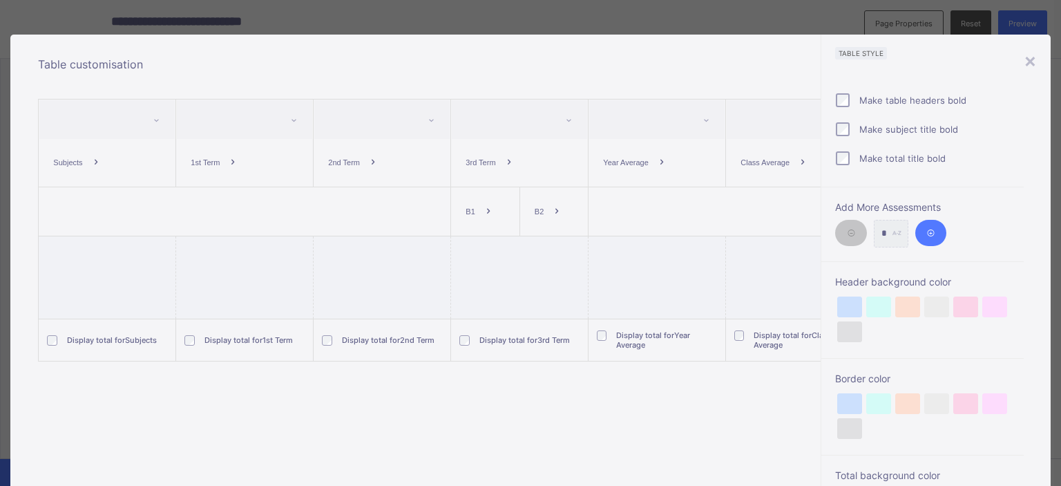
click at [551, 212] on icon at bounding box center [557, 212] width 12 height 10
click at [556, 243] on li "Add Breakdown" at bounding box center [570, 242] width 82 height 21
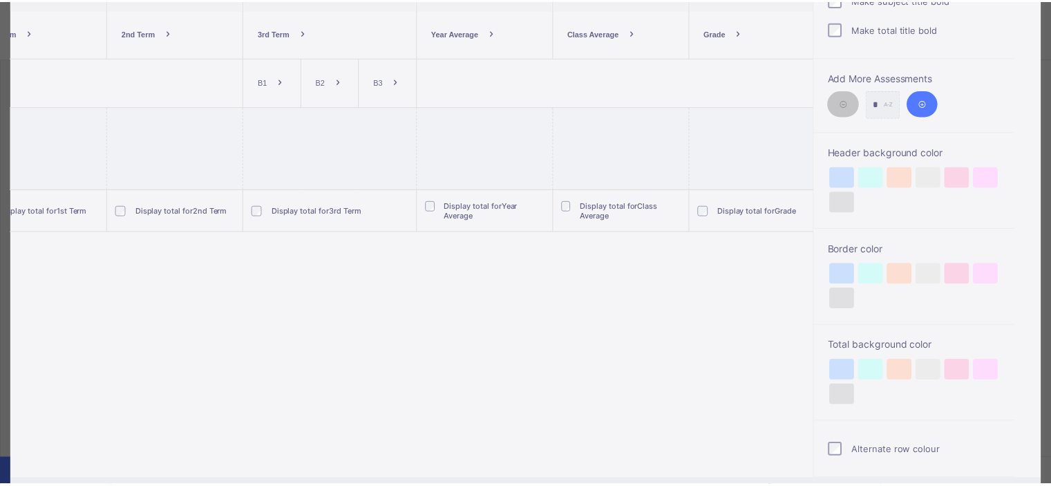
scroll to position [210, 0]
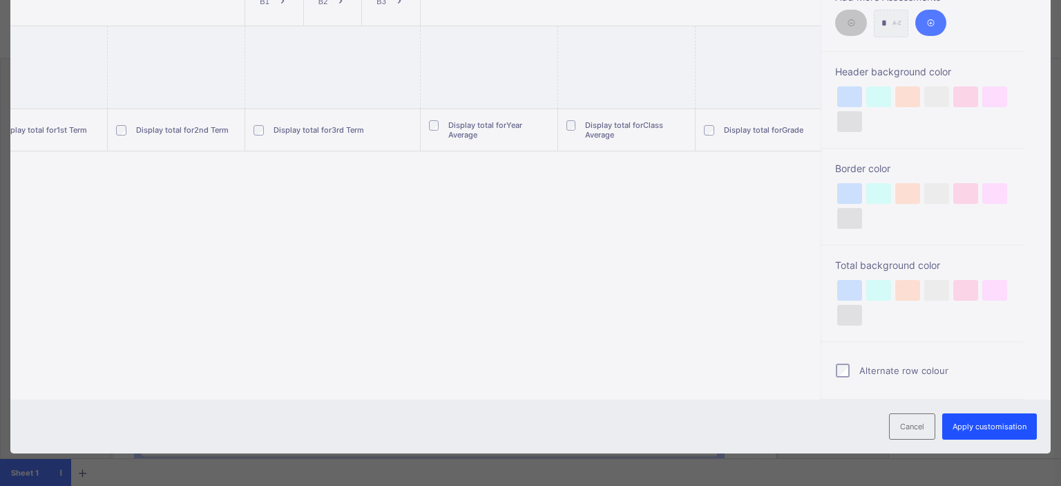
click at [972, 418] on div "Apply customisation" at bounding box center [989, 426] width 95 height 26
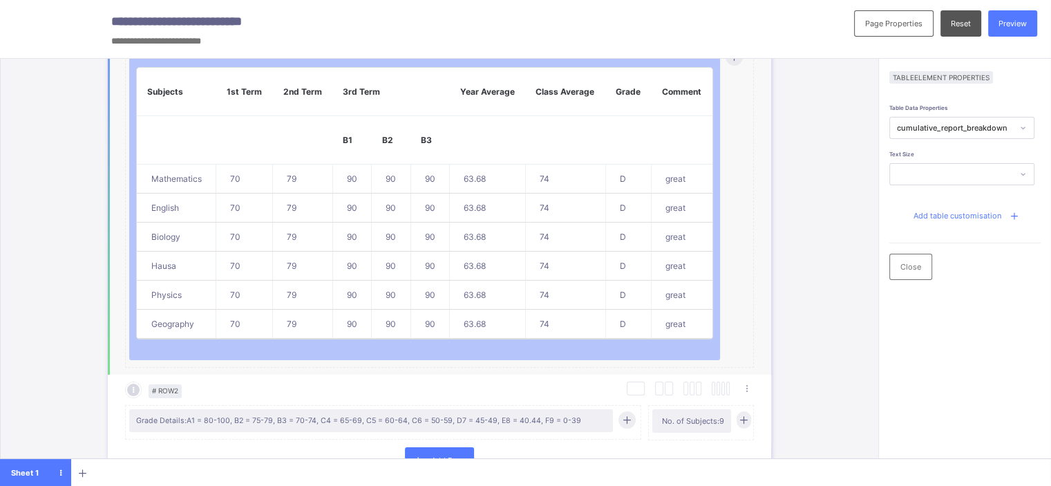
scroll to position [821, 0]
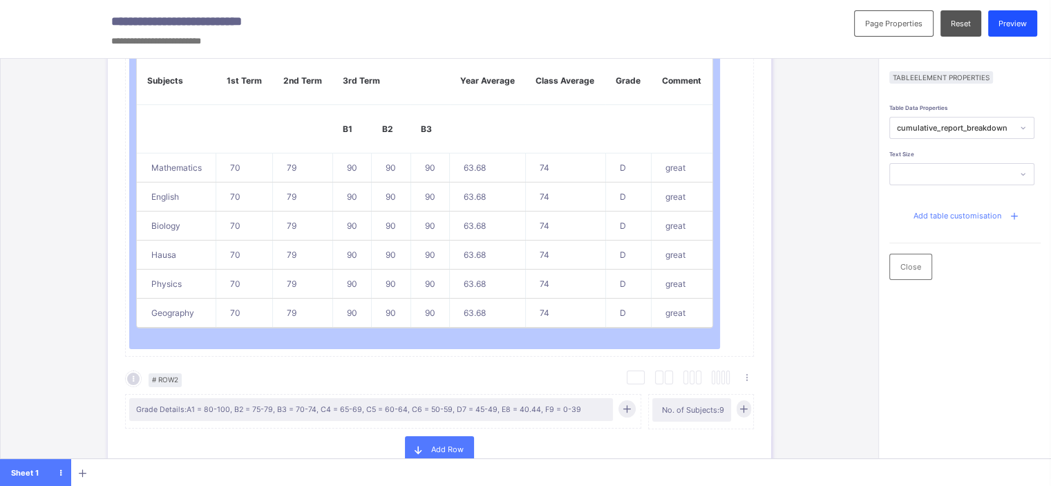
click at [1030, 29] on div "Preview" at bounding box center [1012, 23] width 49 height 26
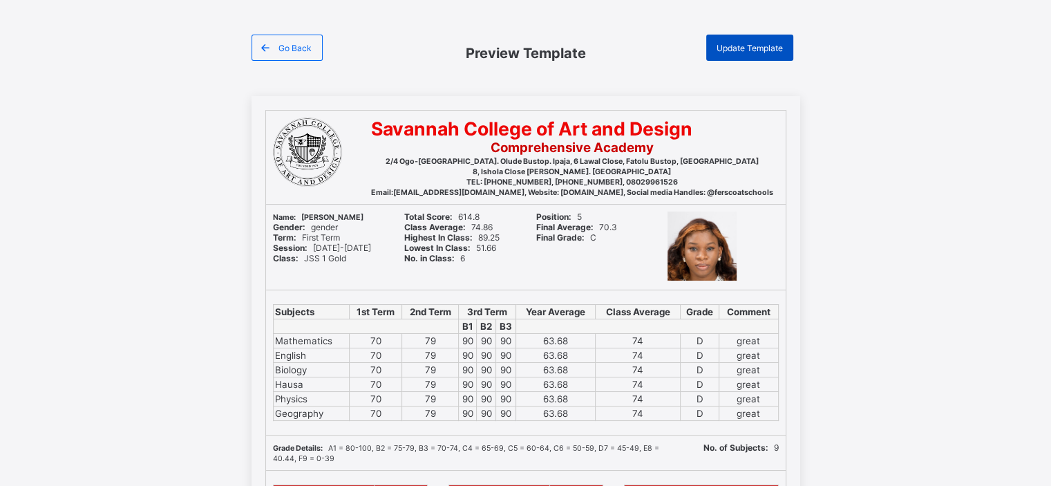
click at [757, 43] on span "Update Template" at bounding box center [750, 48] width 66 height 10
click at [276, 48] on span at bounding box center [265, 48] width 26 height 26
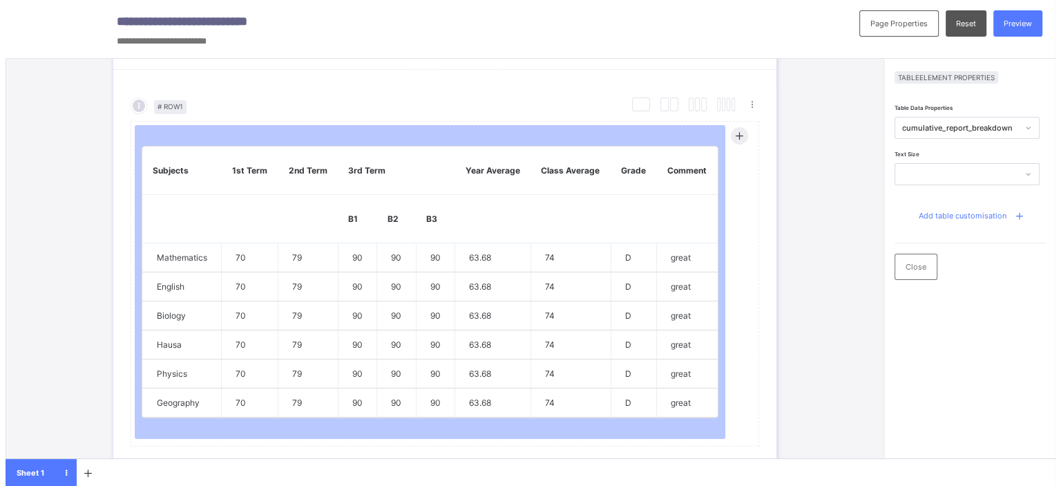
scroll to position [748, 0]
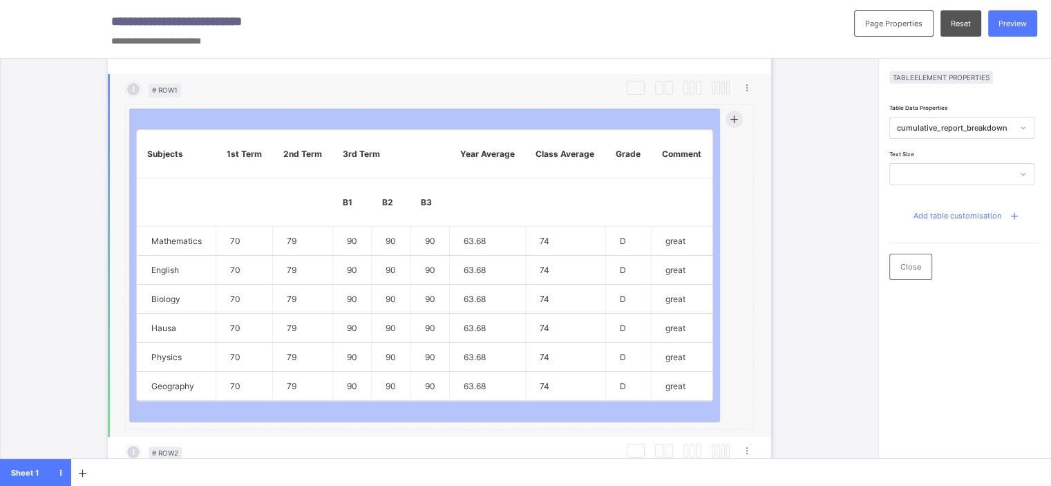
click at [422, 202] on th "B3" at bounding box center [429, 202] width 39 height 48
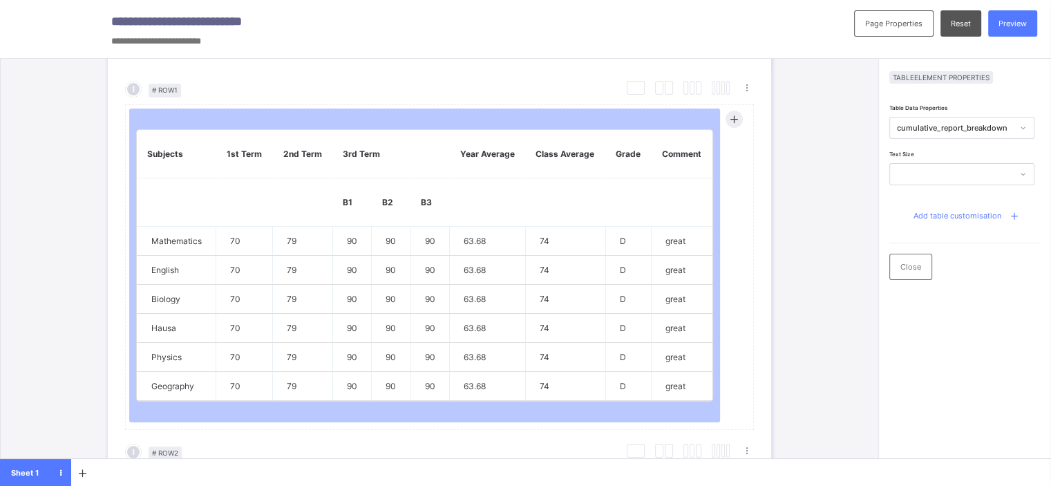
click at [972, 214] on span "Add table customisation" at bounding box center [957, 216] width 88 height 10
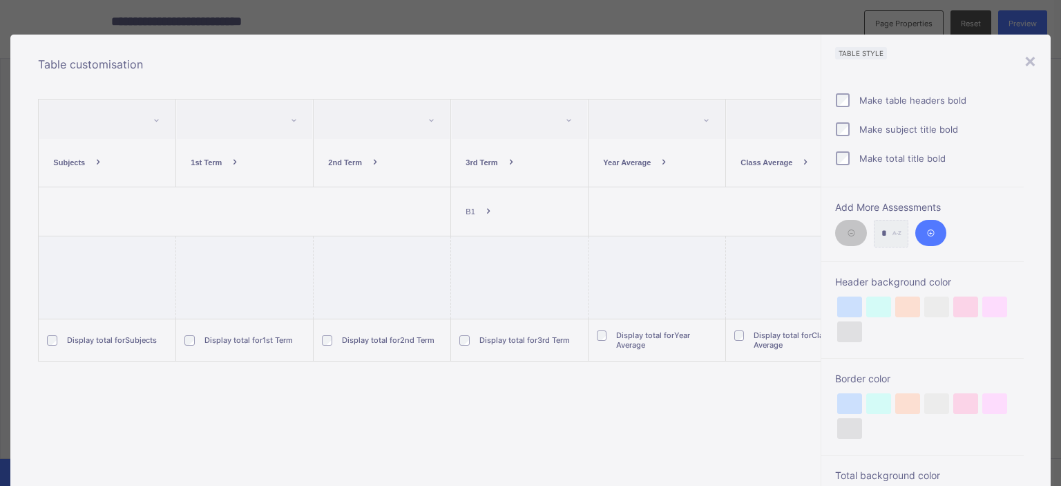
click at [508, 162] on icon at bounding box center [511, 163] width 12 height 10
click at [497, 191] on li "Remove column" at bounding box center [492, 193] width 66 height 21
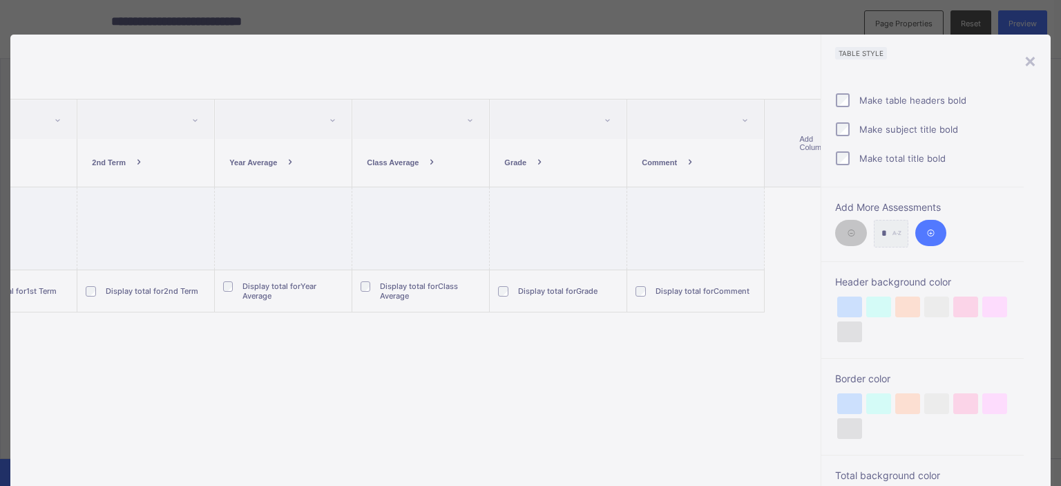
scroll to position [0, 260]
click at [663, 160] on icon at bounding box center [667, 163] width 12 height 10
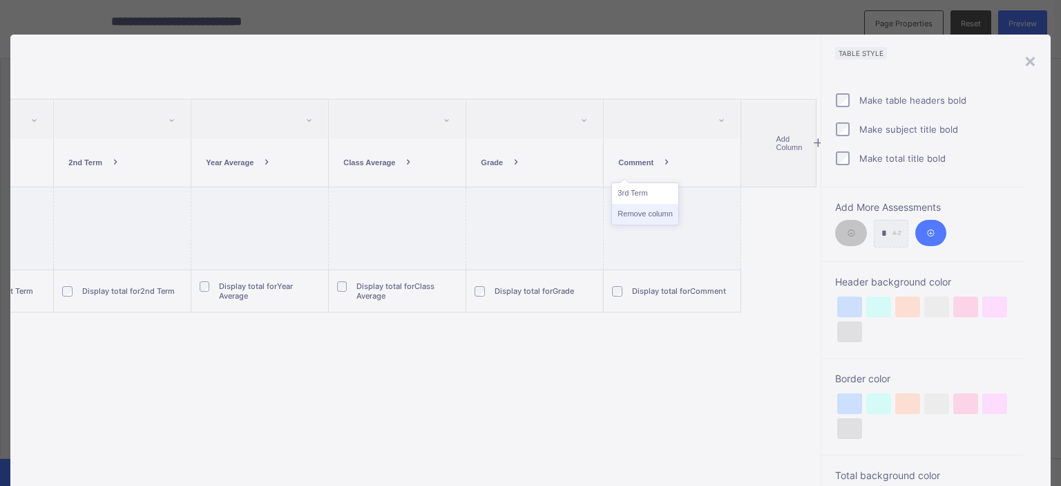
click at [647, 206] on li "Remove column" at bounding box center [645, 214] width 66 height 21
click at [641, 162] on icon at bounding box center [647, 163] width 12 height 10
click at [636, 229] on li "Remove column" at bounding box center [638, 235] width 66 height 21
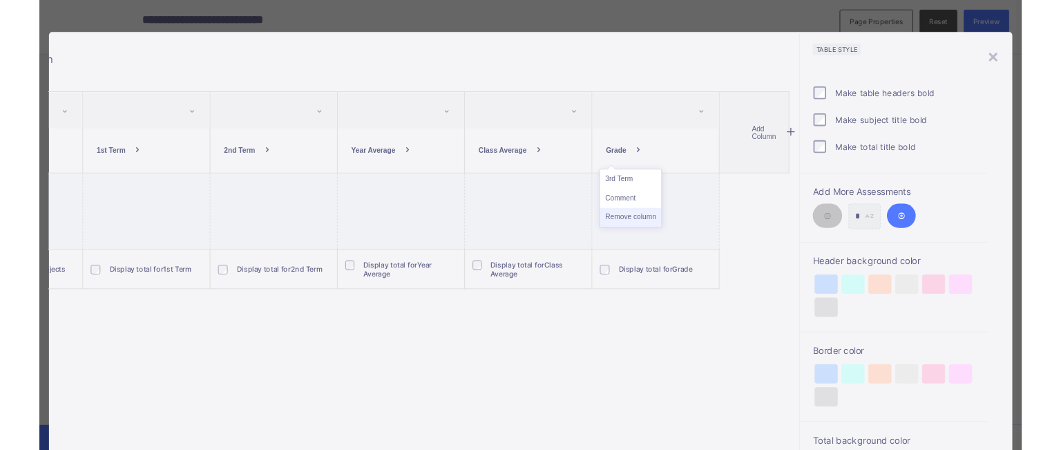
scroll to position [0, 0]
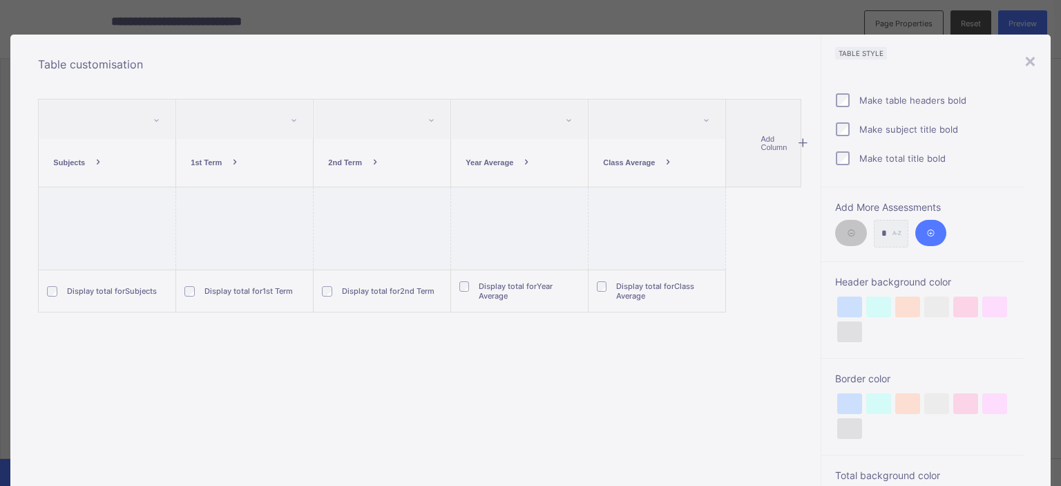
click at [663, 158] on icon at bounding box center [669, 163] width 12 height 10
click at [638, 248] on li "Remove column" at bounding box center [630, 255] width 66 height 21
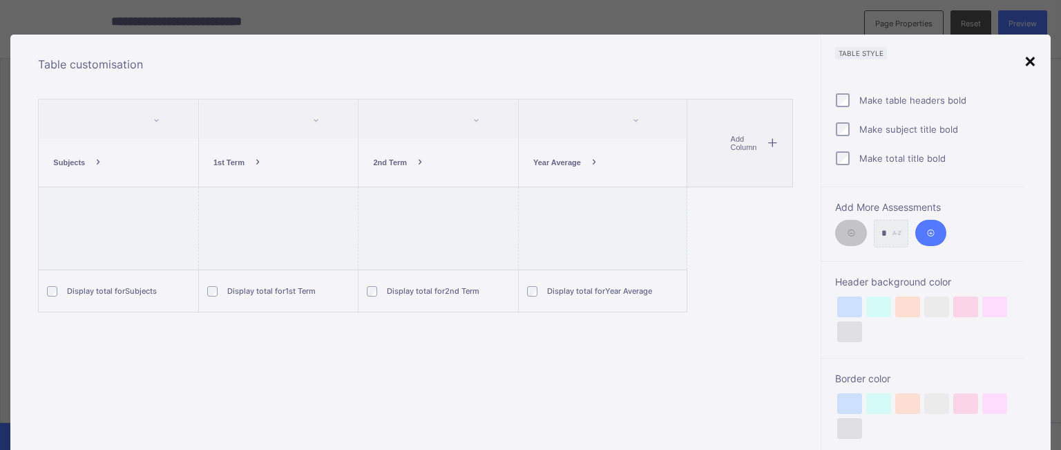
click at [1029, 60] on div "×" at bounding box center [1030, 59] width 13 height 23
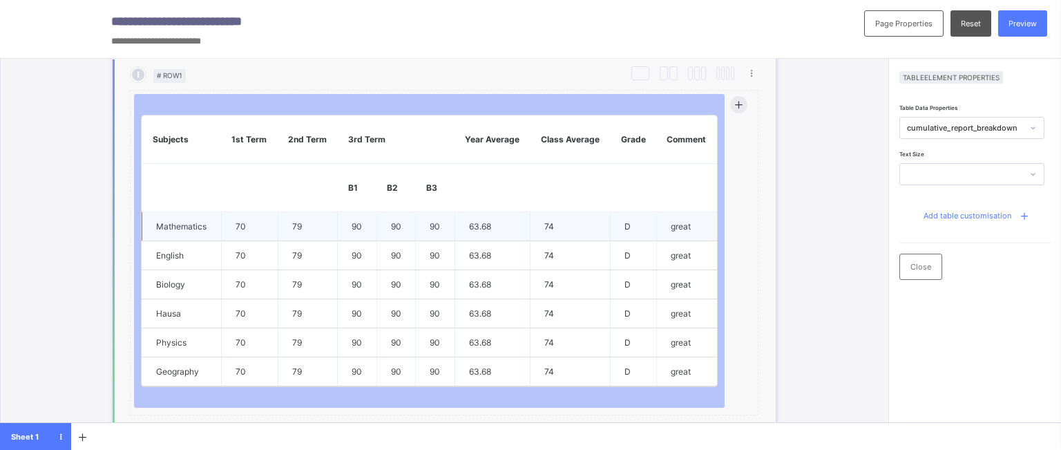
scroll to position [763, 0]
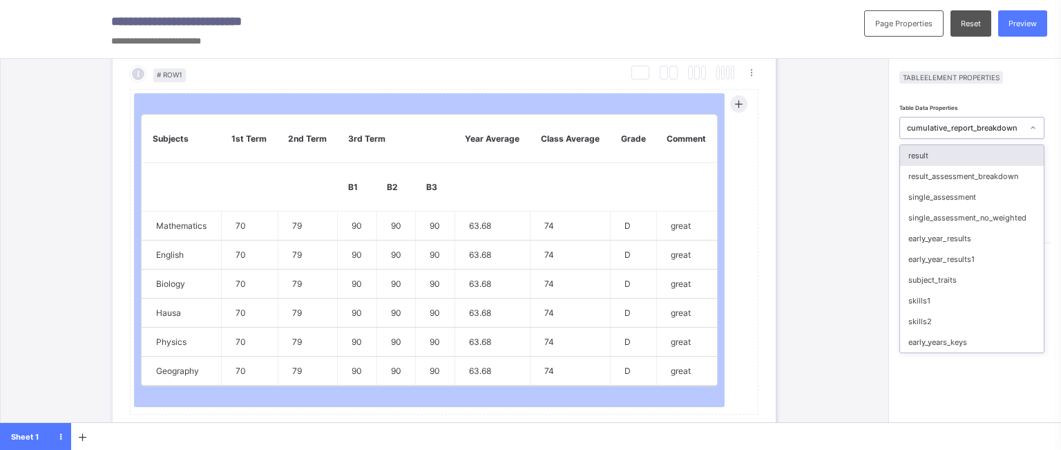
click at [957, 126] on div "cumulative_report_breakdown" at bounding box center [965, 128] width 116 height 10
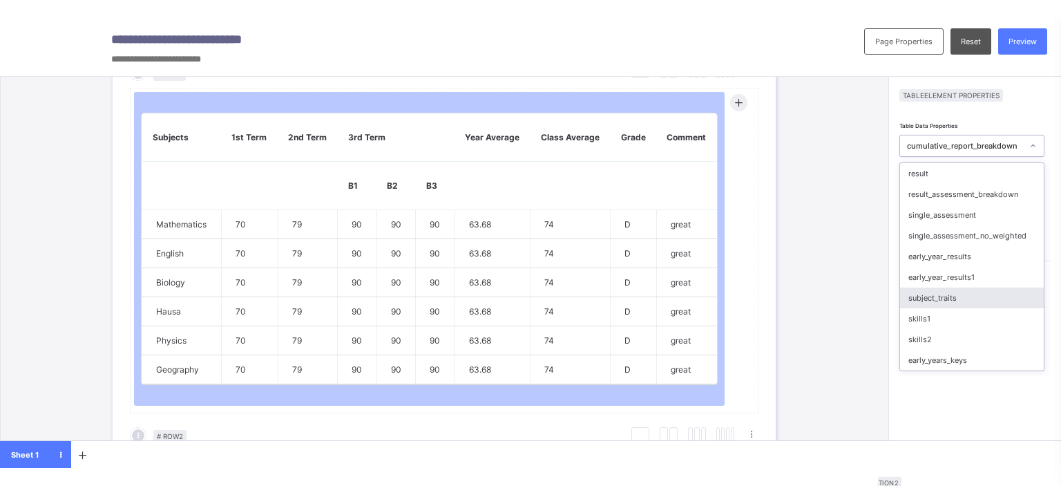
scroll to position [1137, 0]
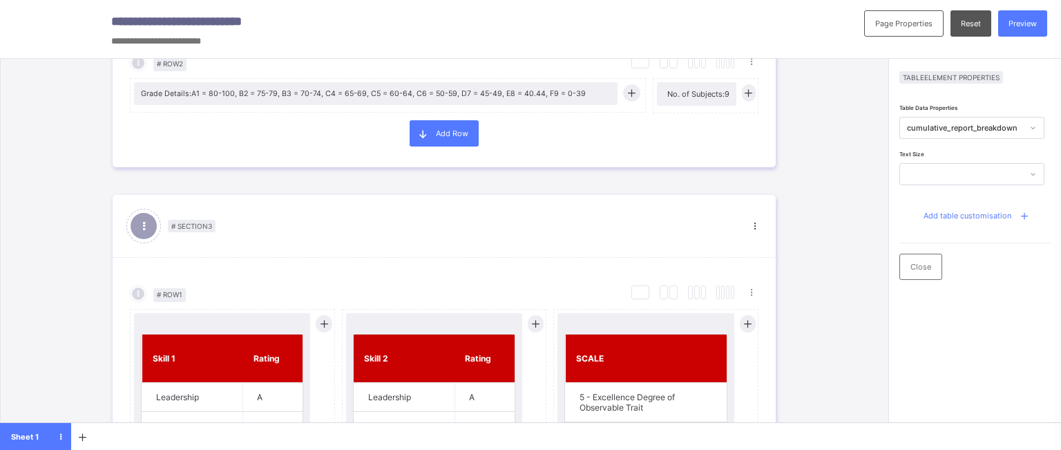
click at [938, 388] on div "Table Data Properties cumulative_report_breakdown Text Size Add table customisa…" at bounding box center [975, 328] width 151 height 450
click at [959, 211] on span "Add table customisation" at bounding box center [968, 216] width 88 height 10
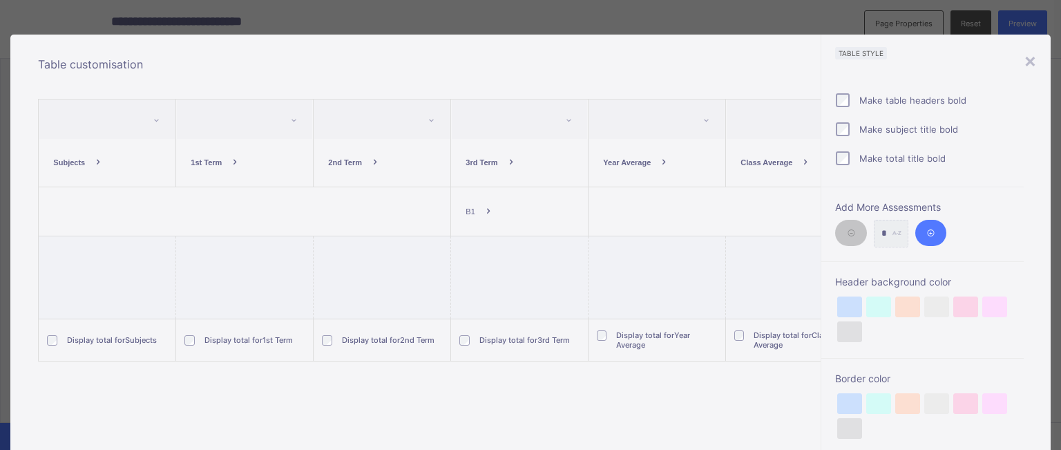
click at [485, 211] on icon at bounding box center [488, 212] width 12 height 10
click at [1025, 64] on div "×" at bounding box center [1030, 59] width 13 height 23
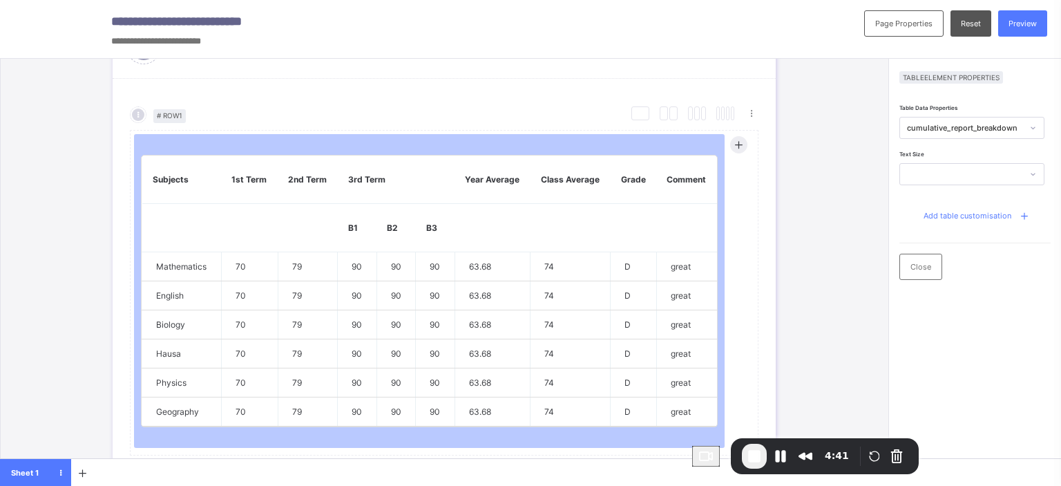
scroll to position [721, 0]
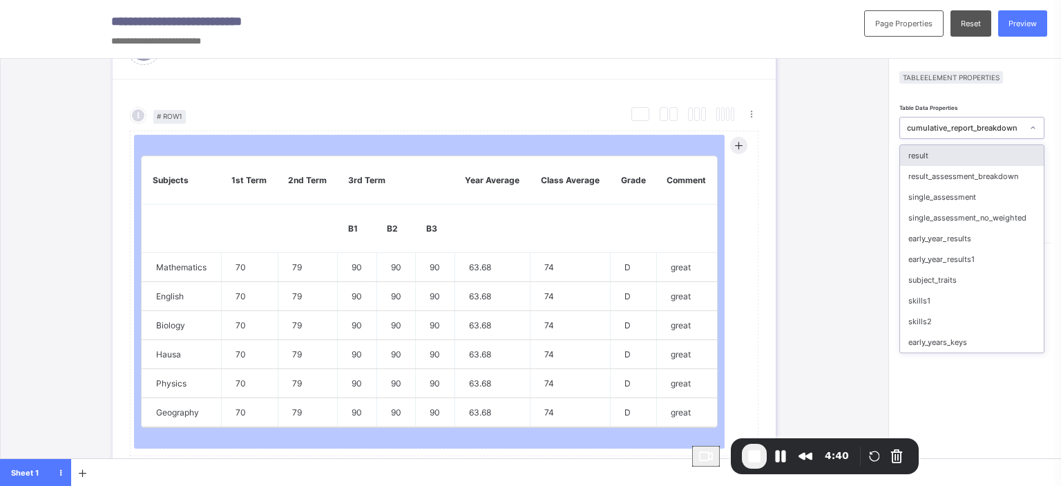
click at [940, 128] on div "cumulative_report_breakdown" at bounding box center [965, 128] width 116 height 10
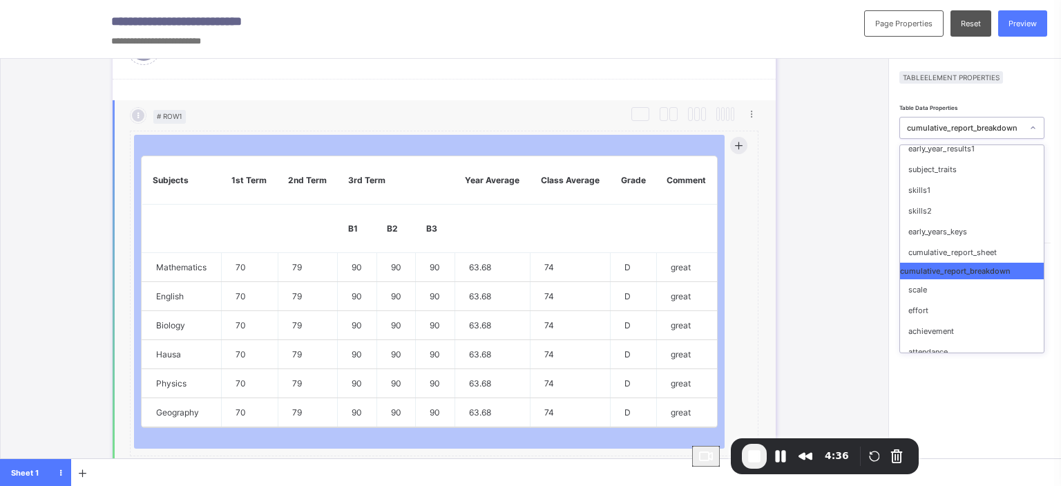
click at [726, 237] on div "Subjects 1st Term 2nd Term 3rd Term Year Average Class Average Grade Comment B1…" at bounding box center [445, 293] width 622 height 324
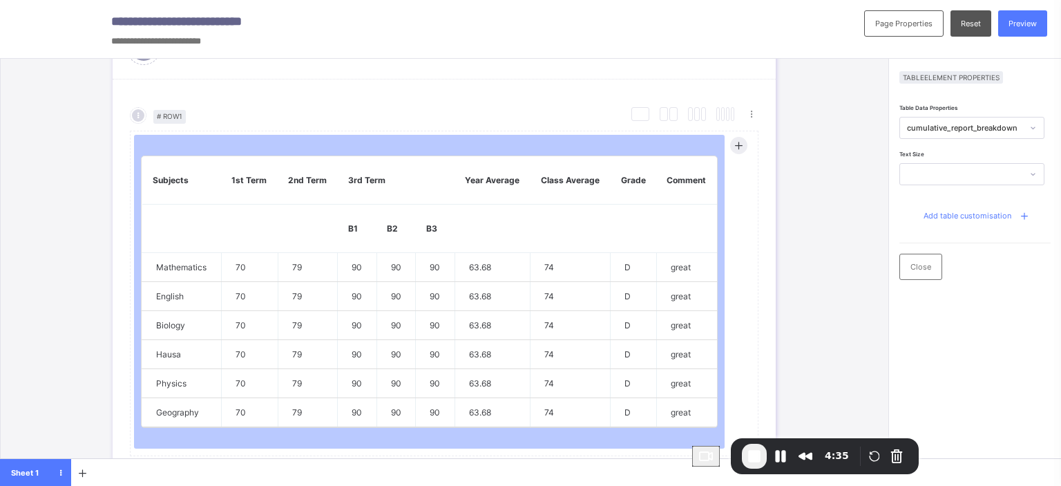
click at [809, 285] on div "# Section 1 Section Properties Duplicate Section Delete Section Select Column L…" at bounding box center [444, 483] width 746 height 2237
click at [953, 215] on span "Add table customisation" at bounding box center [968, 216] width 88 height 10
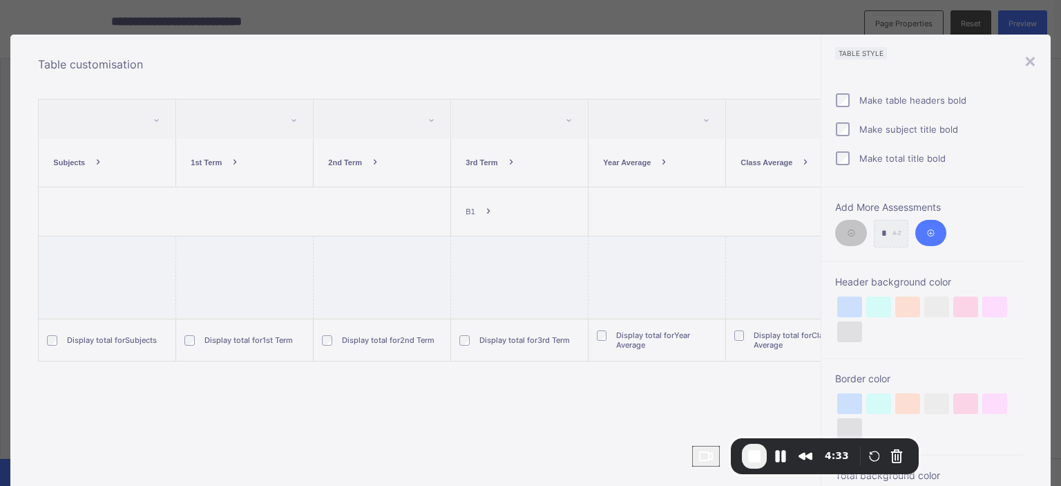
click at [486, 207] on icon at bounding box center [488, 212] width 12 height 10
click at [491, 243] on li "Add Breakdown" at bounding box center [500, 242] width 82 height 21
click at [551, 209] on icon at bounding box center [557, 212] width 12 height 10
click at [552, 245] on li "Add Breakdown" at bounding box center [570, 242] width 82 height 21
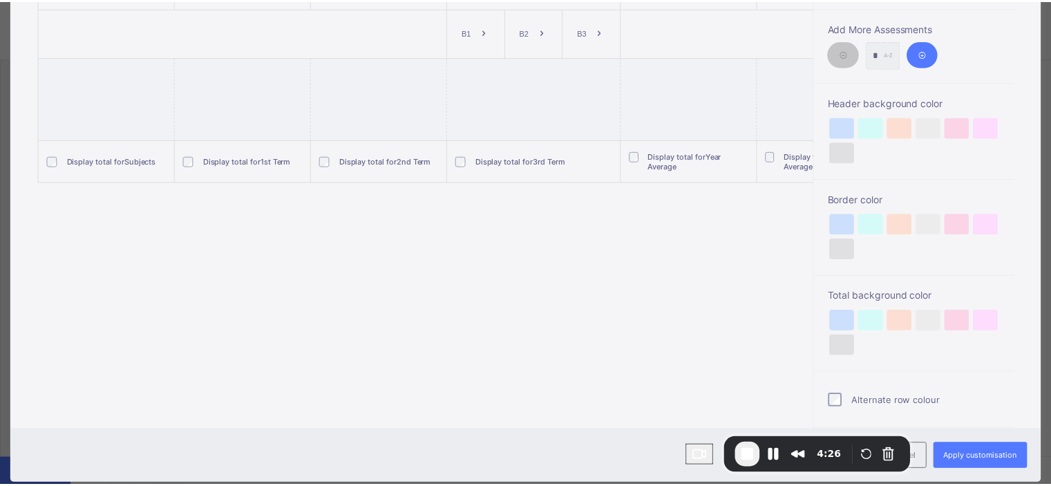
scroll to position [210, 0]
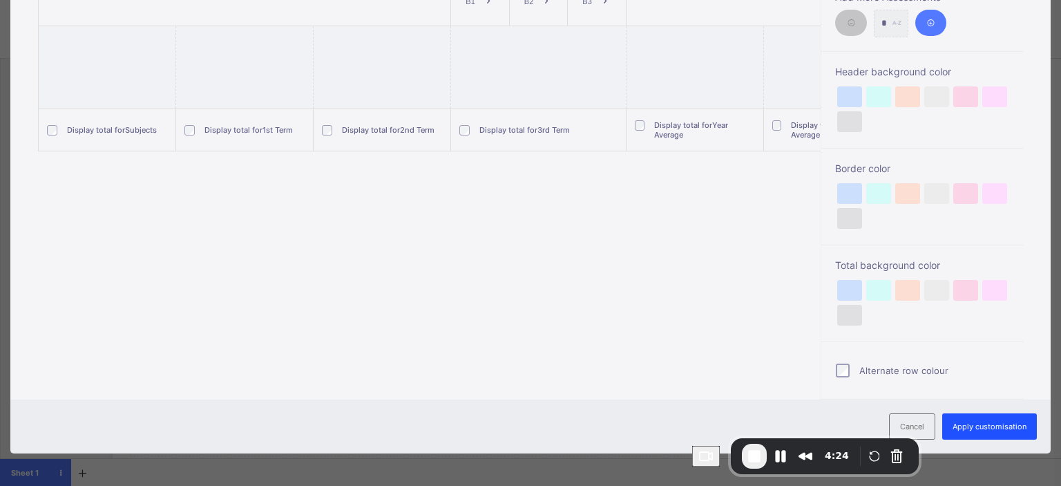
click at [967, 430] on div "Apply customisation" at bounding box center [989, 426] width 95 height 26
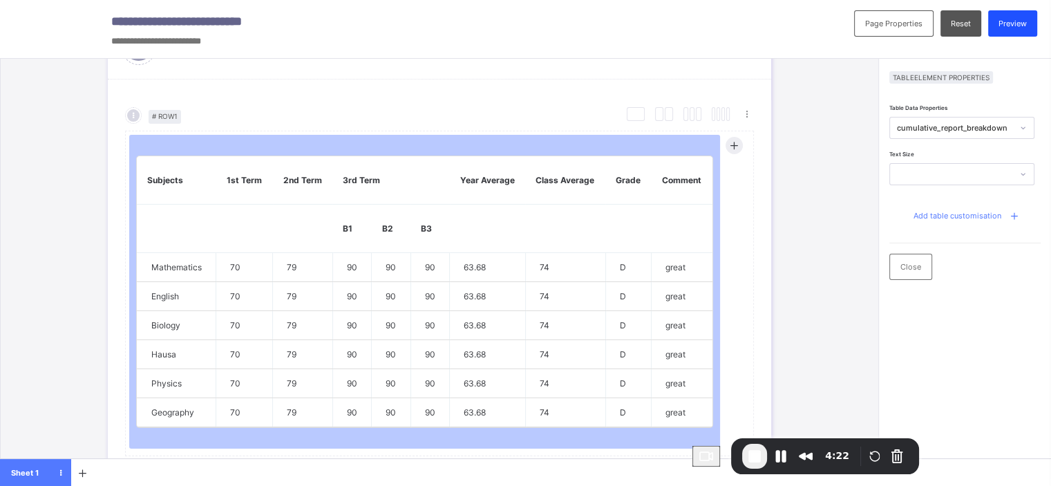
click at [1015, 30] on div "Preview" at bounding box center [1012, 23] width 49 height 26
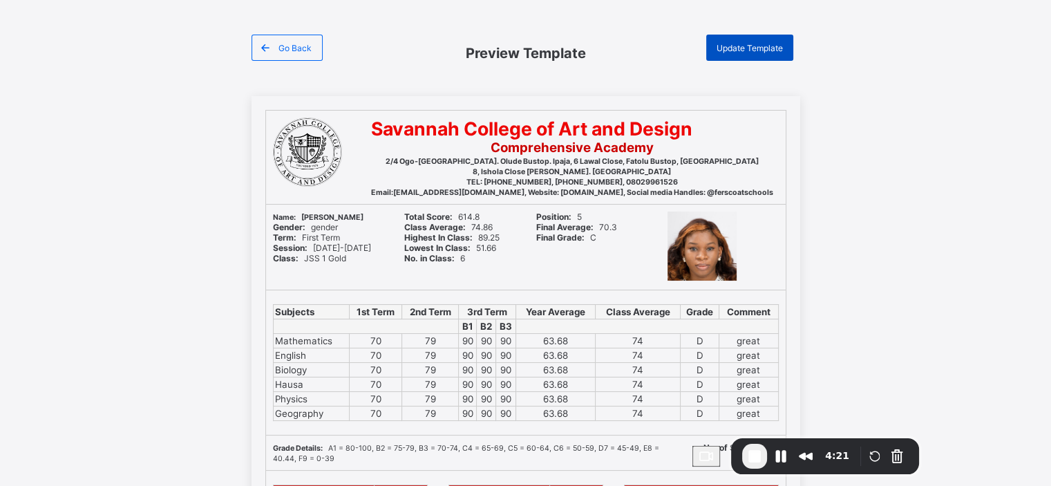
click at [750, 52] on span "Update Template" at bounding box center [750, 48] width 66 height 10
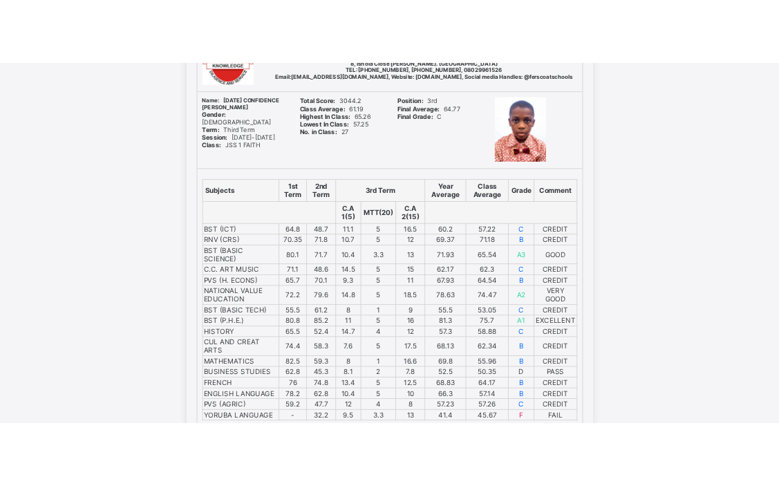
scroll to position [165, 0]
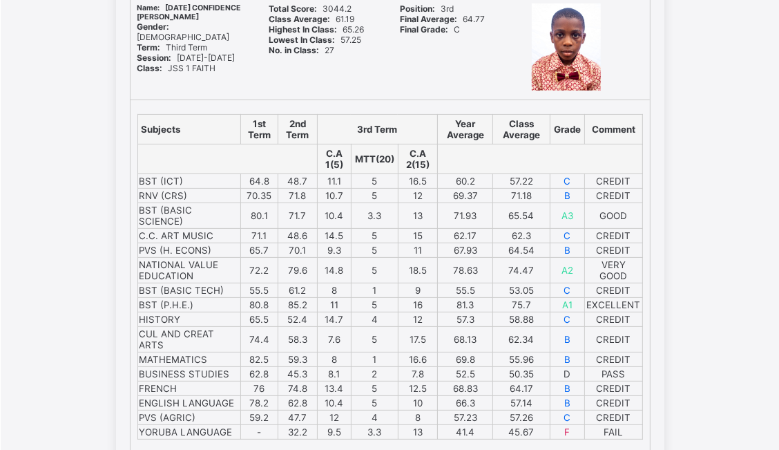
scroll to position [206, 0]
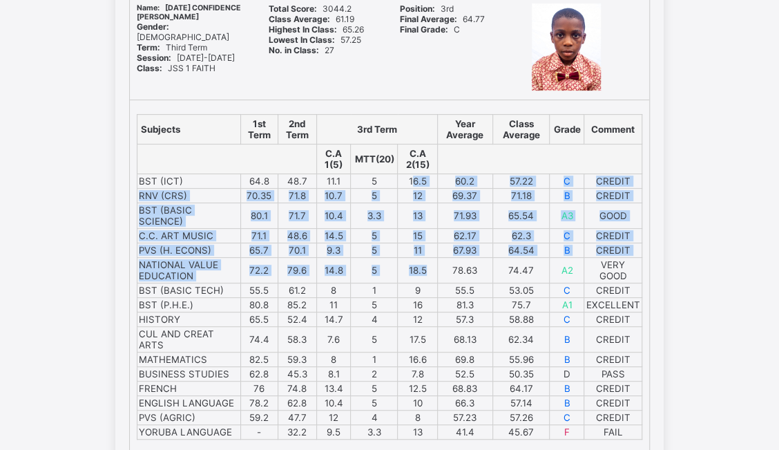
drag, startPoint x: 417, startPoint y: 182, endPoint x: 434, endPoint y: 253, distance: 73.1
click at [434, 253] on tbody "BST (ICT) 64.8 48.7 11.1 5 16.5 60.2 57.22 C CREDIT RNV (CRS) 70.35 71.8 10.7 5…" at bounding box center [389, 306] width 505 height 265
click at [437, 189] on td "12" at bounding box center [417, 196] width 39 height 15
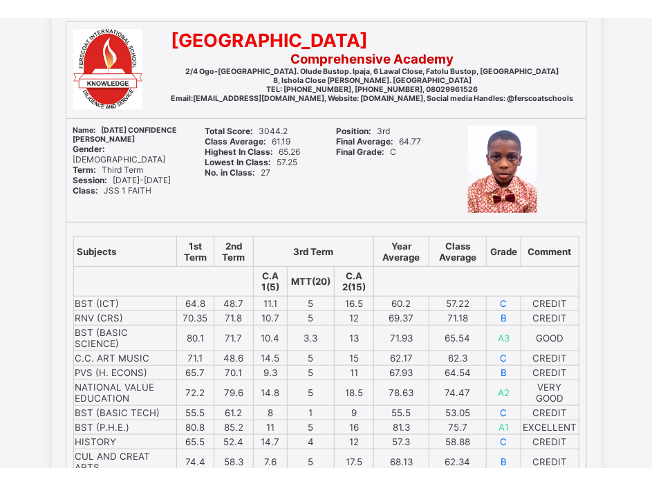
scroll to position [102, 0]
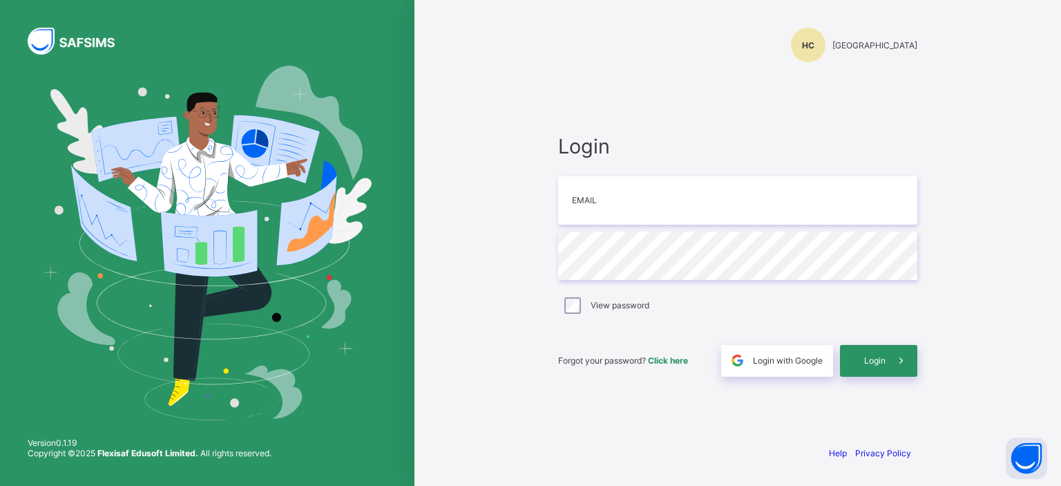
click at [649, 125] on div "Login Email Password View password Forgot your password? Click here Login with …" at bounding box center [737, 255] width 387 height 358
drag, startPoint x: 807, startPoint y: 44, endPoint x: 930, endPoint y: 52, distance: 123.3
click at [930, 52] on div "[PERSON_NAME][GEOGRAPHIC_DATA]" at bounding box center [737, 31] width 387 height 62
copy span "[GEOGRAPHIC_DATA]"
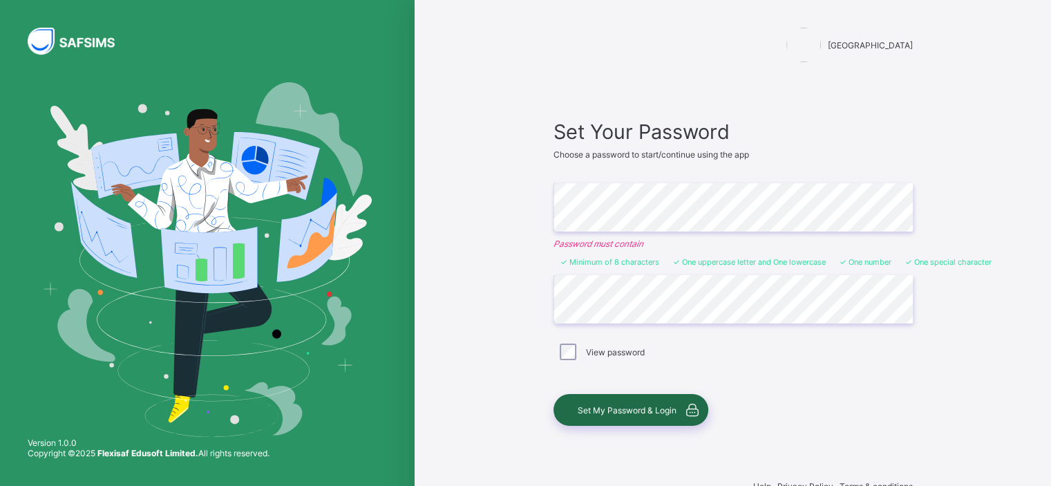
click at [669, 412] on span "Set My Password & Login" at bounding box center [627, 410] width 99 height 10
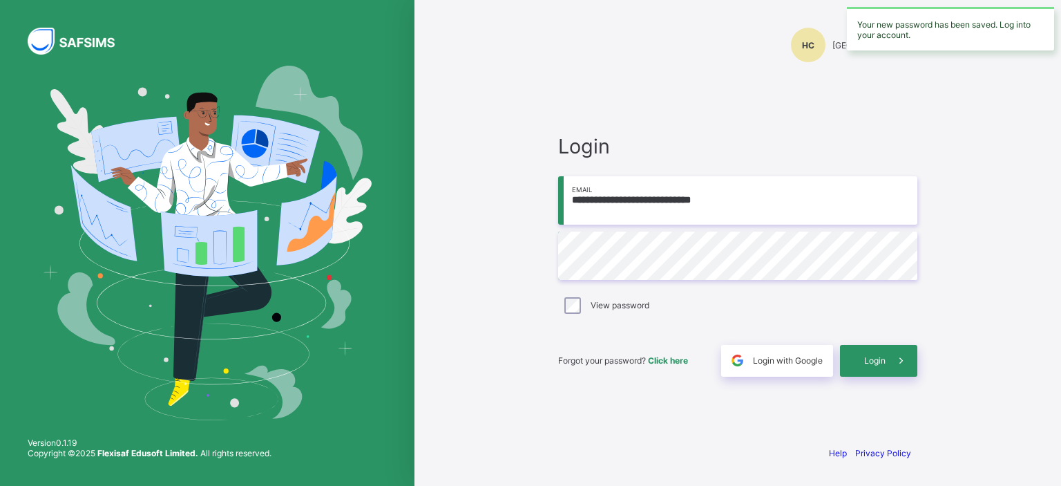
drag, startPoint x: 732, startPoint y: 196, endPoint x: 561, endPoint y: 203, distance: 171.5
click at [561, 203] on input "**********" at bounding box center [737, 200] width 359 height 48
